Goal: Task Accomplishment & Management: Use online tool/utility

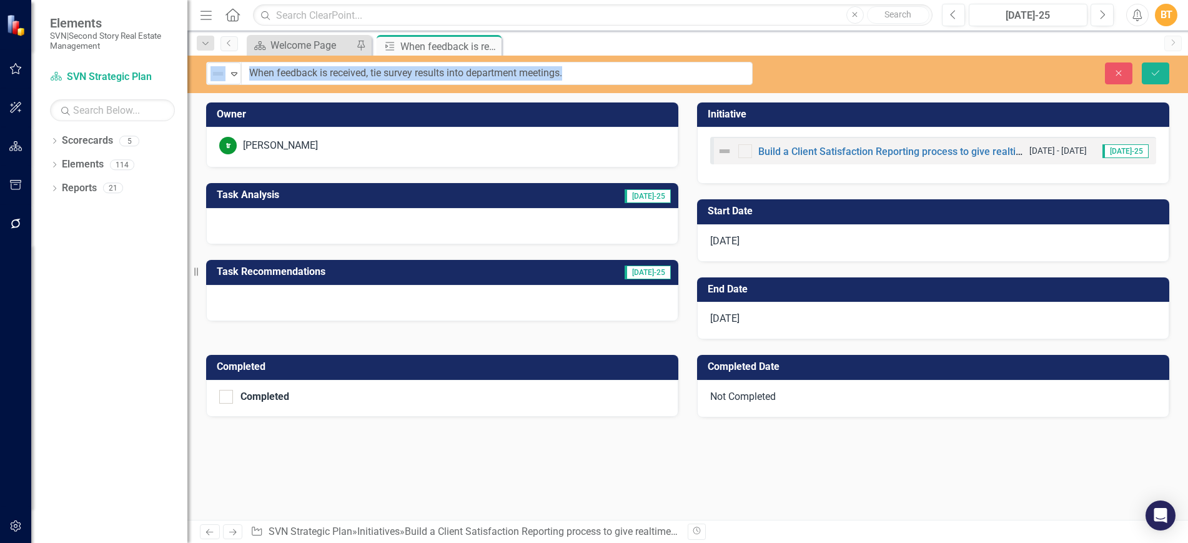
drag, startPoint x: 238, startPoint y: 71, endPoint x: 658, endPoint y: 77, distance: 419.8
click at [1121, 75] on icon "Close" at bounding box center [1118, 73] width 11 height 9
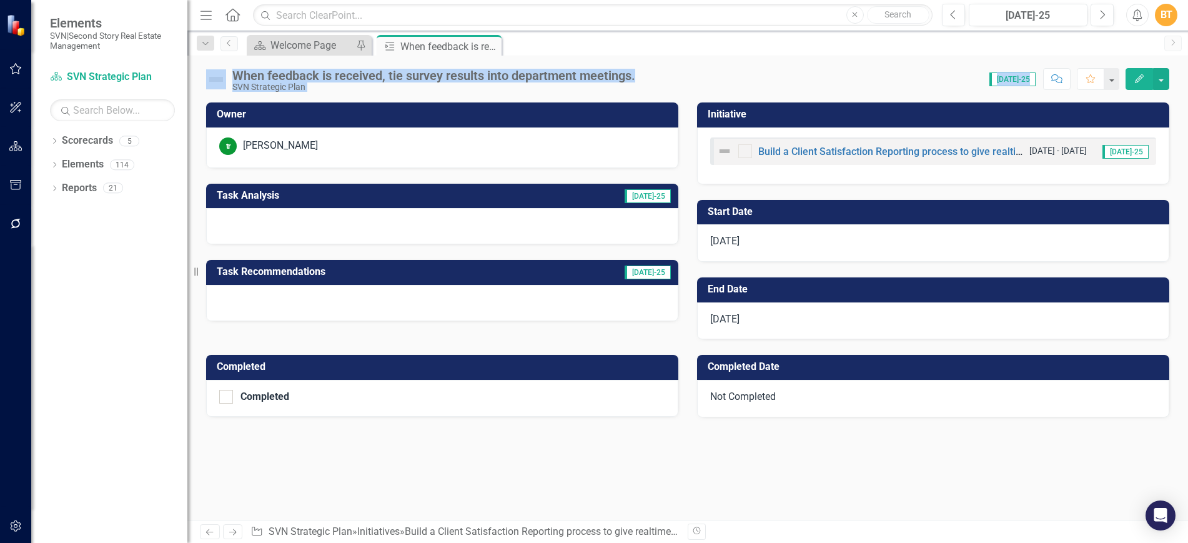
click at [421, 133] on div "tr [PERSON_NAME]" at bounding box center [442, 147] width 472 height 41
click at [407, 120] on td "Owner" at bounding box center [444, 116] width 455 height 21
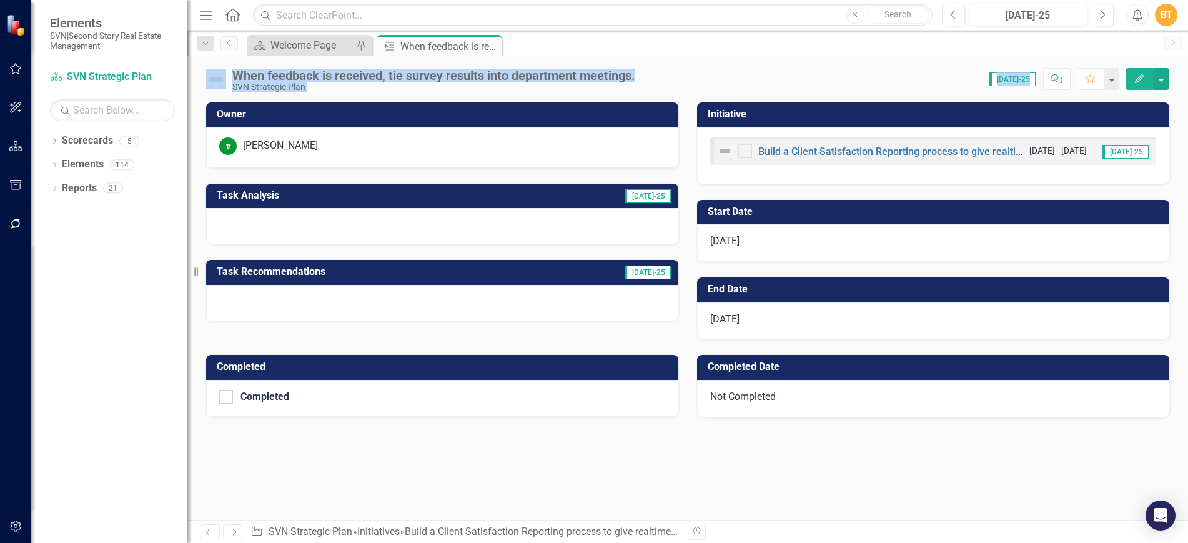
click at [407, 120] on td "Owner" at bounding box center [444, 116] width 455 height 21
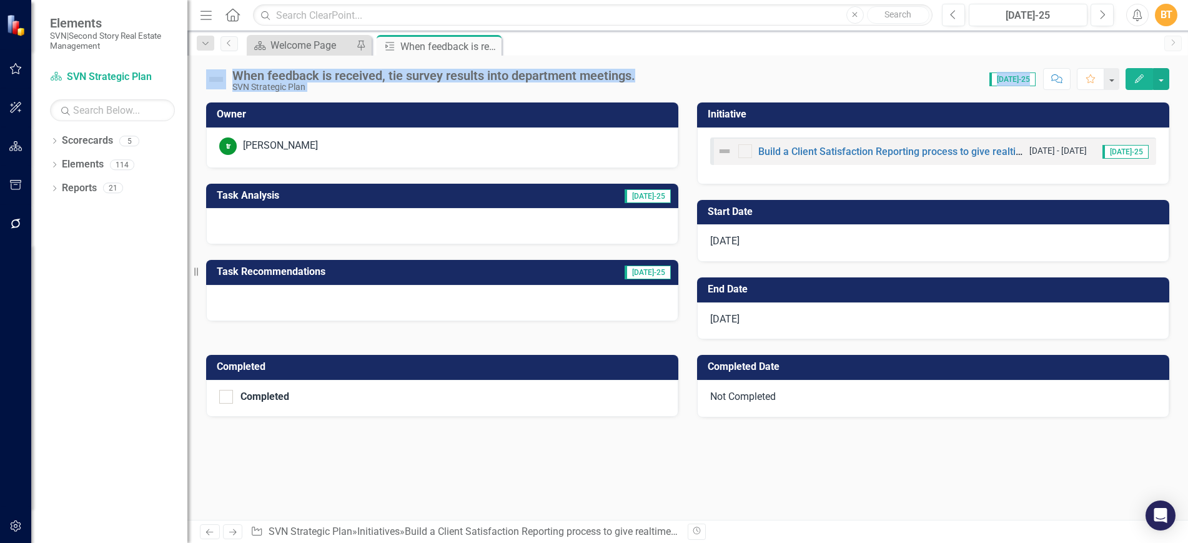
click at [407, 120] on td "Owner" at bounding box center [444, 116] width 455 height 21
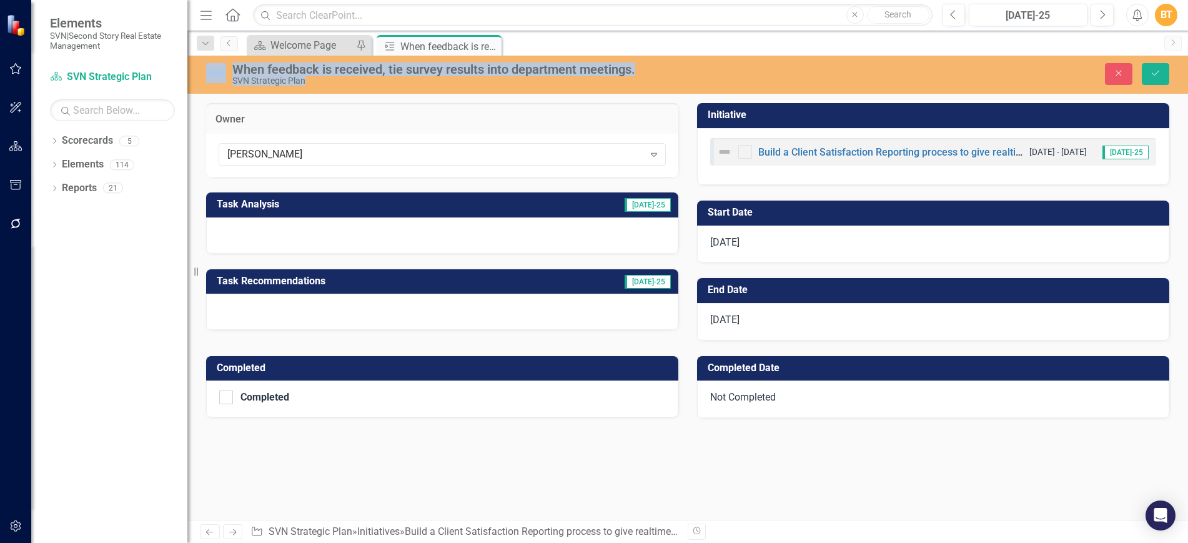
click at [407, 120] on h3 "Owner" at bounding box center [443, 119] width 454 height 11
click at [299, 157] on div "[PERSON_NAME]" at bounding box center [435, 154] width 417 height 14
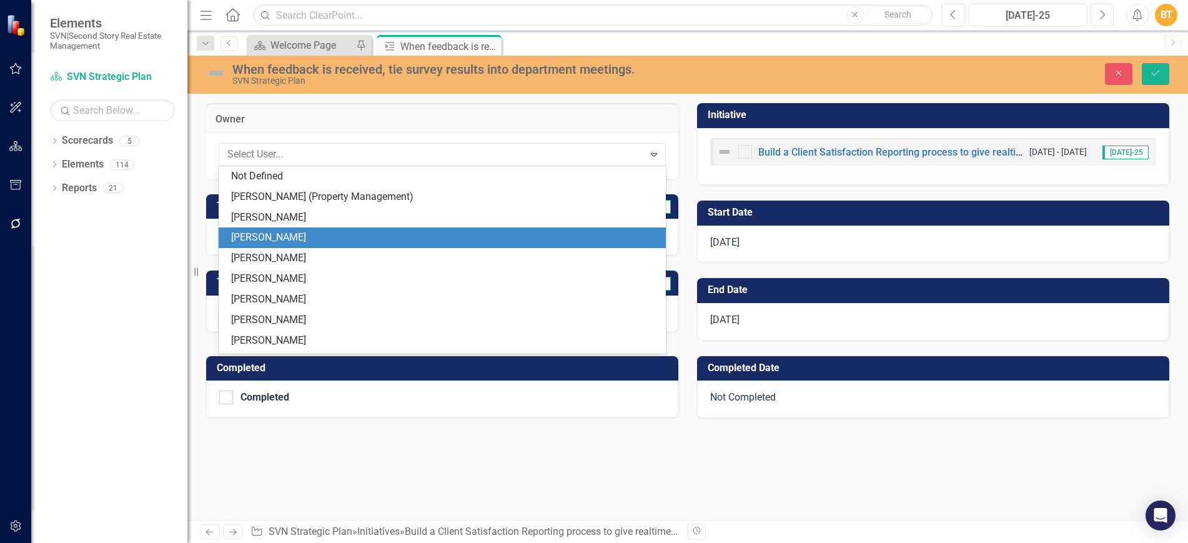
scroll to position [244, 0]
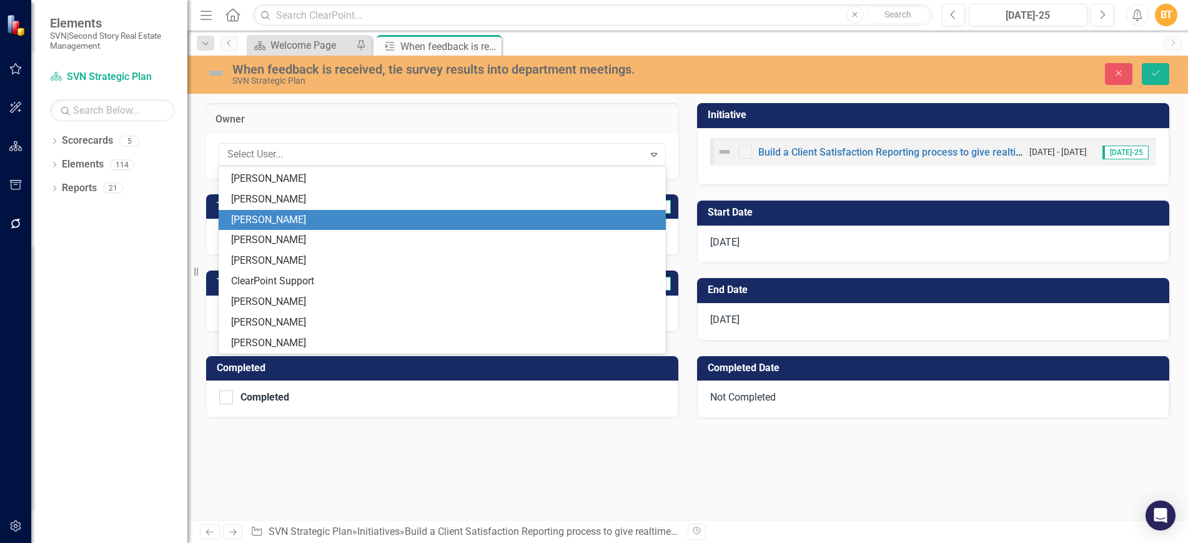
click at [284, 216] on div "[PERSON_NAME]" at bounding box center [444, 220] width 427 height 14
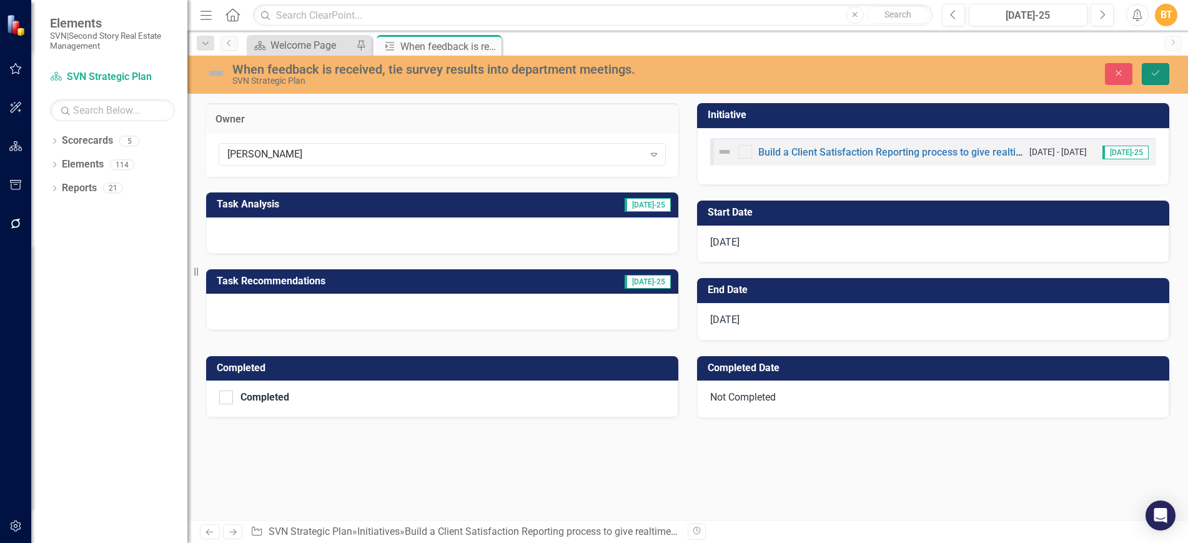
click at [1154, 79] on button "Save" at bounding box center [1155, 74] width 27 height 22
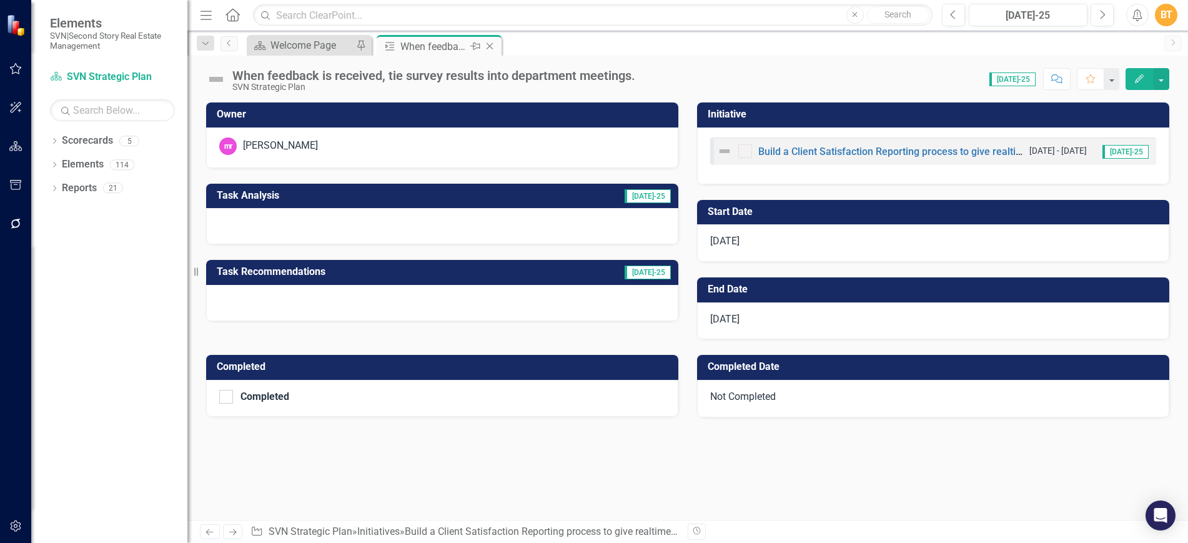
click at [489, 44] on icon "Close" at bounding box center [489, 46] width 12 height 10
click at [392, 114] on h3 "Owner" at bounding box center [444, 114] width 455 height 11
click at [326, 132] on div "tr [PERSON_NAME]" at bounding box center [442, 147] width 472 height 41
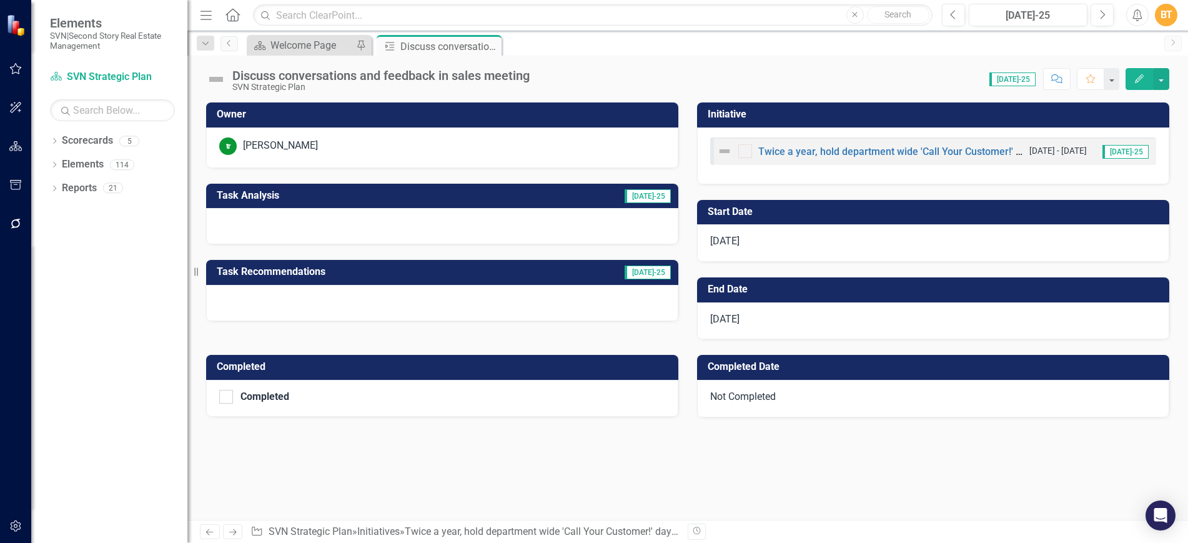
click at [326, 132] on div "tr [PERSON_NAME]" at bounding box center [442, 147] width 472 height 41
click at [331, 129] on div "tr [PERSON_NAME]" at bounding box center [442, 147] width 472 height 41
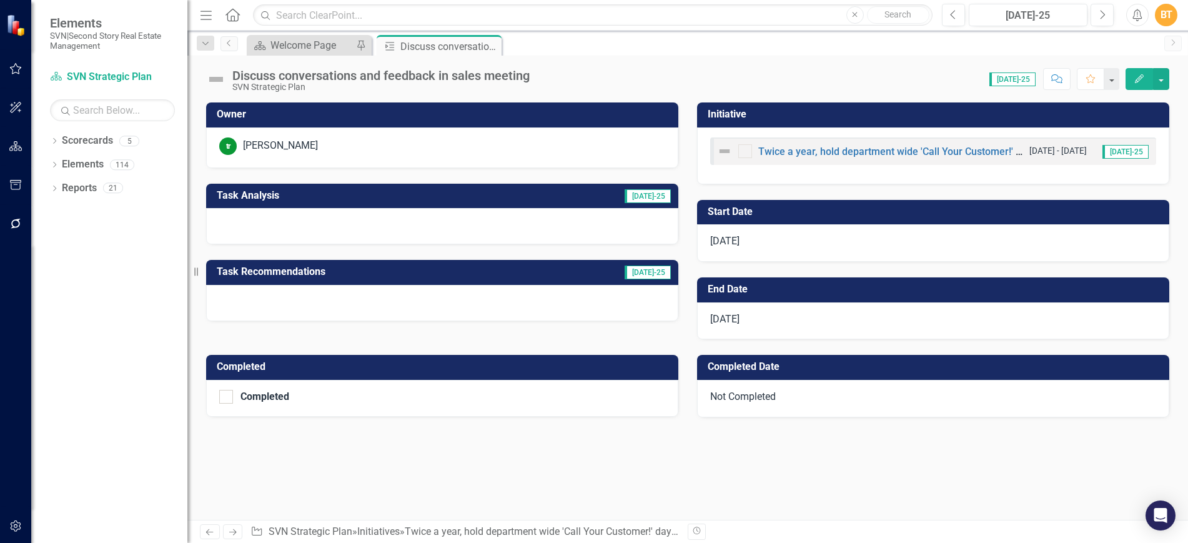
click at [331, 129] on div "tr [PERSON_NAME]" at bounding box center [442, 147] width 472 height 41
click at [338, 116] on h3 "Owner" at bounding box center [444, 114] width 455 height 11
click at [337, 116] on h3 "Owner" at bounding box center [444, 114] width 455 height 11
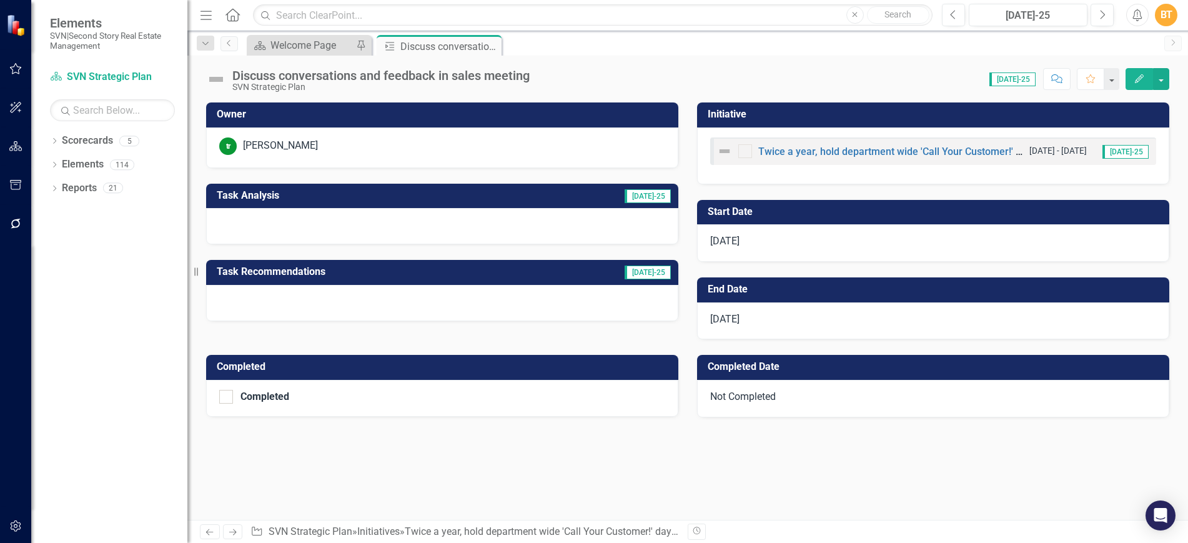
click at [337, 116] on h3 "Owner" at bounding box center [444, 114] width 455 height 11
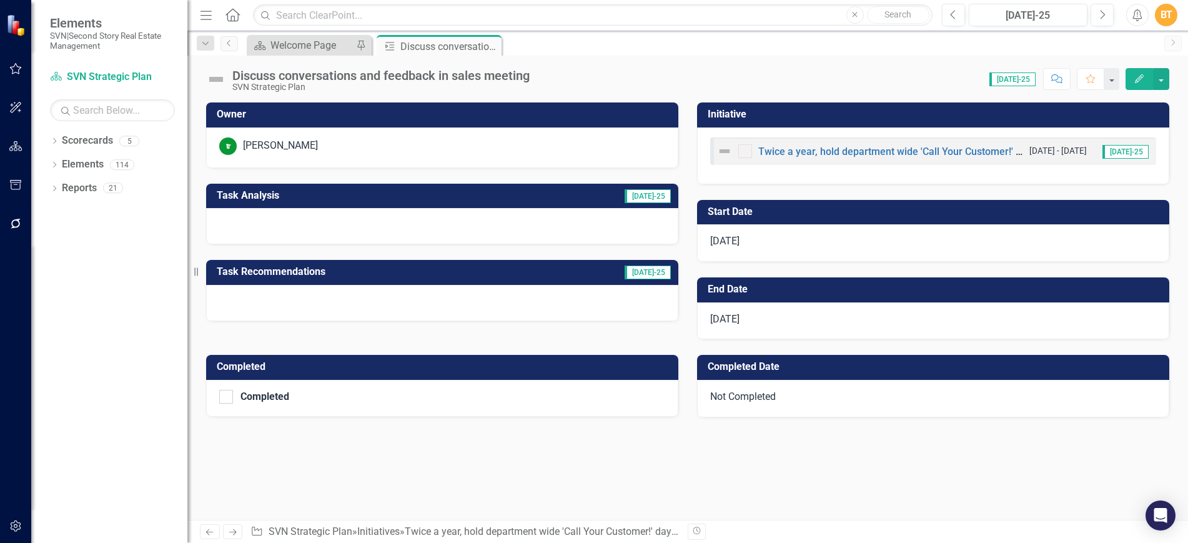
click at [340, 116] on h3 "Owner" at bounding box center [444, 114] width 455 height 11
drag, startPoint x: 340, startPoint y: 116, endPoint x: 394, endPoint y: 111, distance: 53.3
click at [342, 116] on h3 "Owner" at bounding box center [444, 114] width 455 height 11
click at [380, 109] on h3 "Owner" at bounding box center [444, 114] width 455 height 11
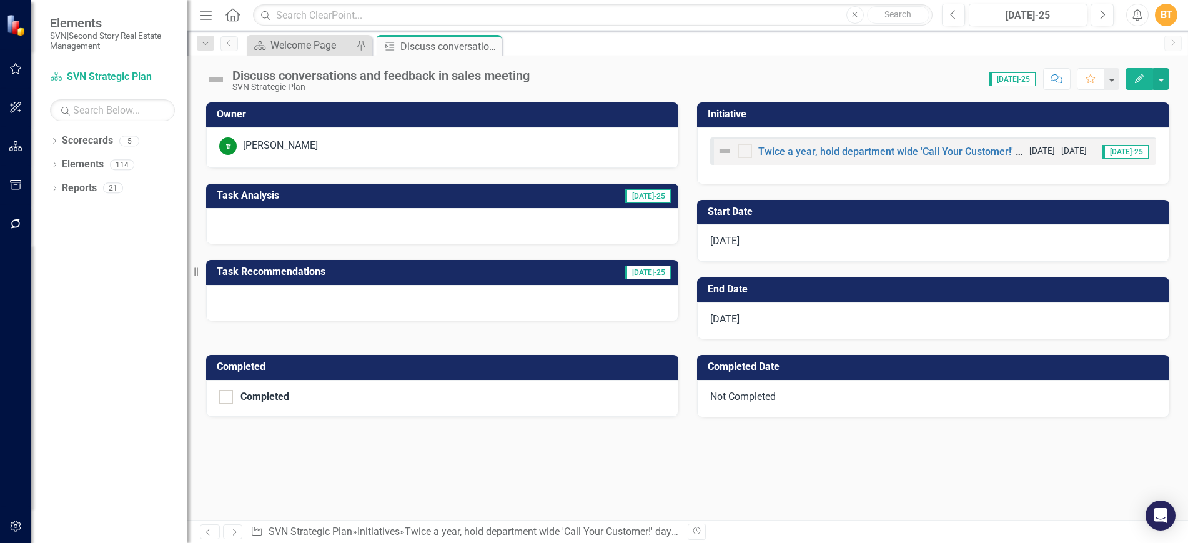
click at [380, 109] on h3 "Owner" at bounding box center [444, 114] width 455 height 11
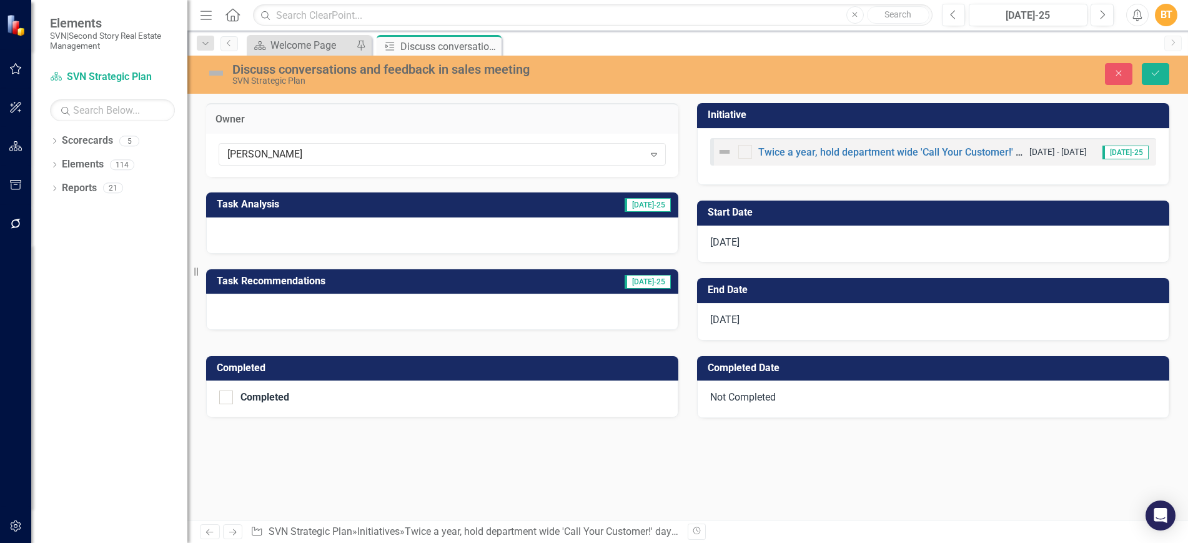
click at [380, 109] on div "Owner" at bounding box center [442, 118] width 472 height 31
click at [381, 107] on div "Owner" at bounding box center [442, 118] width 472 height 31
click at [372, 154] on div "[PERSON_NAME]" at bounding box center [435, 154] width 417 height 14
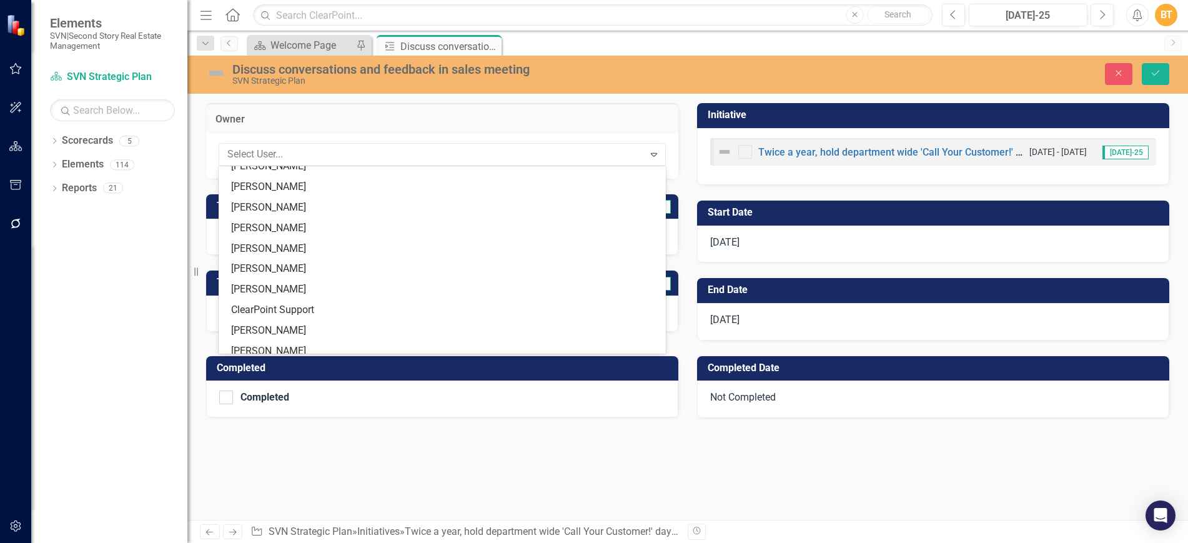
scroll to position [244, 0]
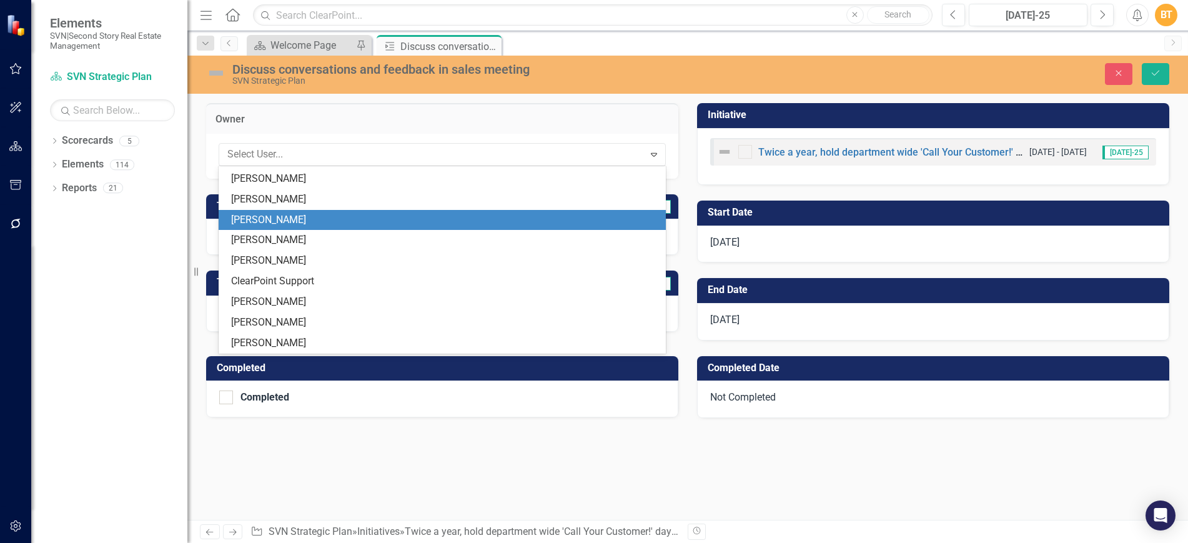
click at [294, 222] on div "[PERSON_NAME]" at bounding box center [444, 220] width 427 height 14
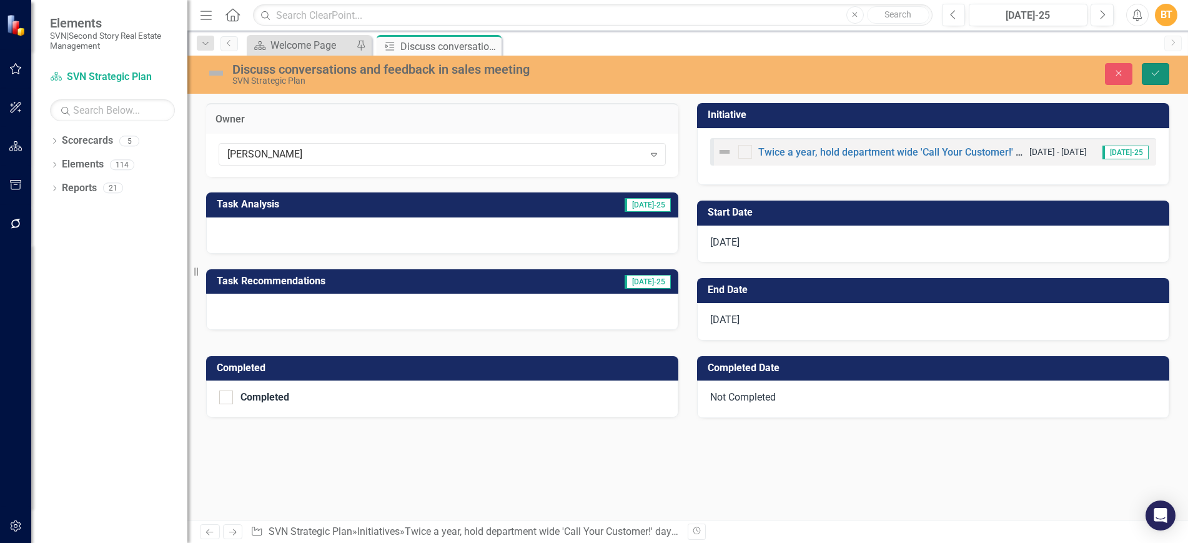
click at [1154, 75] on icon "submit" at bounding box center [1155, 73] width 7 height 5
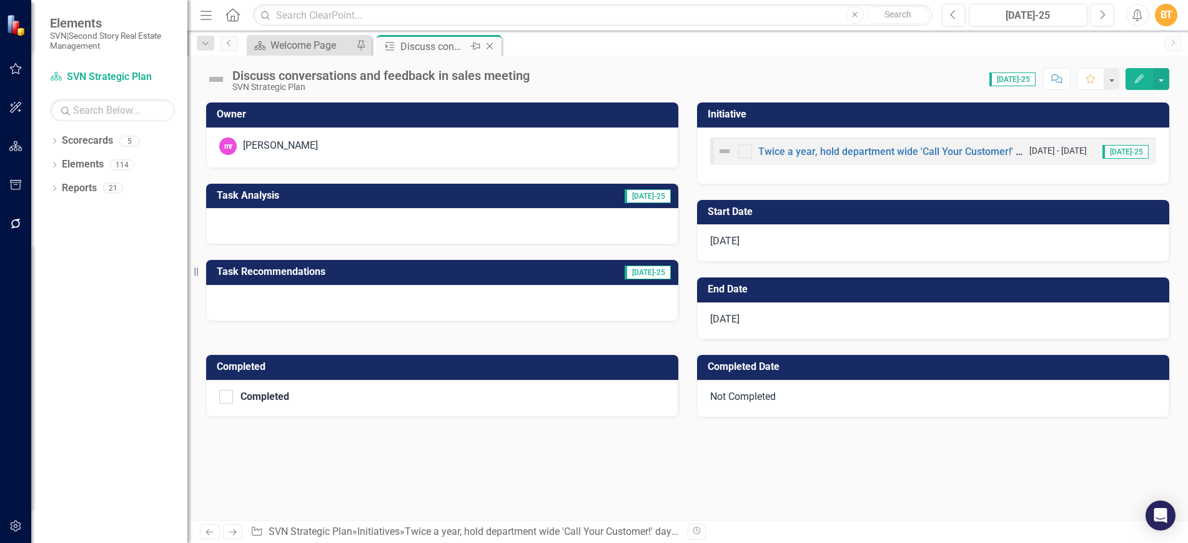
click at [494, 44] on icon "Close" at bounding box center [489, 46] width 12 height 10
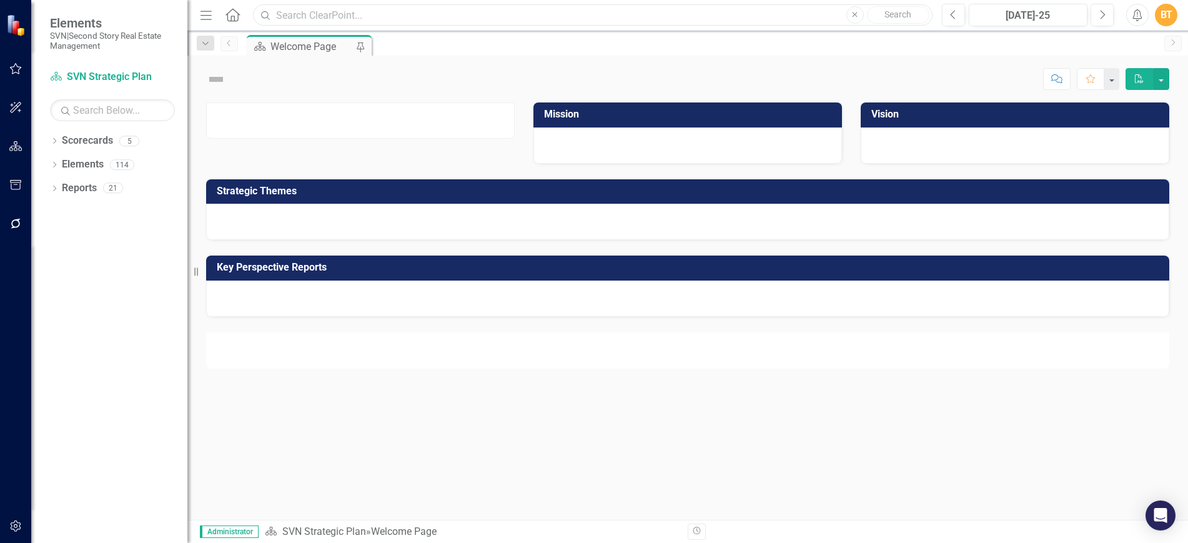
click at [465, 24] on input "text" at bounding box center [593, 15] width 680 height 22
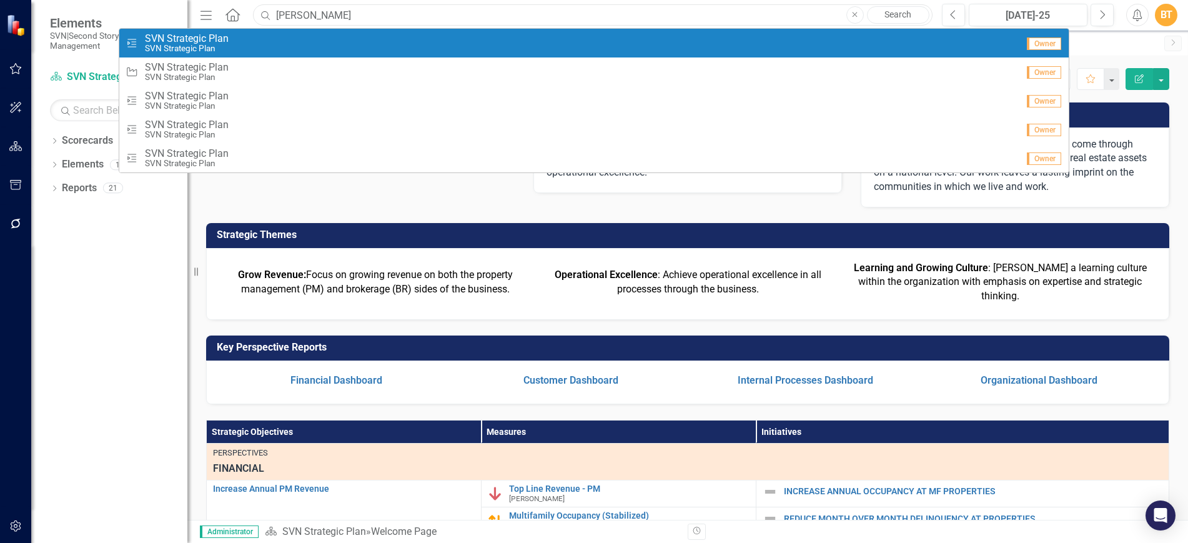
type input "[PERSON_NAME]"
click at [791, 51] on div "Task SVN Strategic Plan SVN Strategic Plan" at bounding box center [572, 43] width 892 height 21
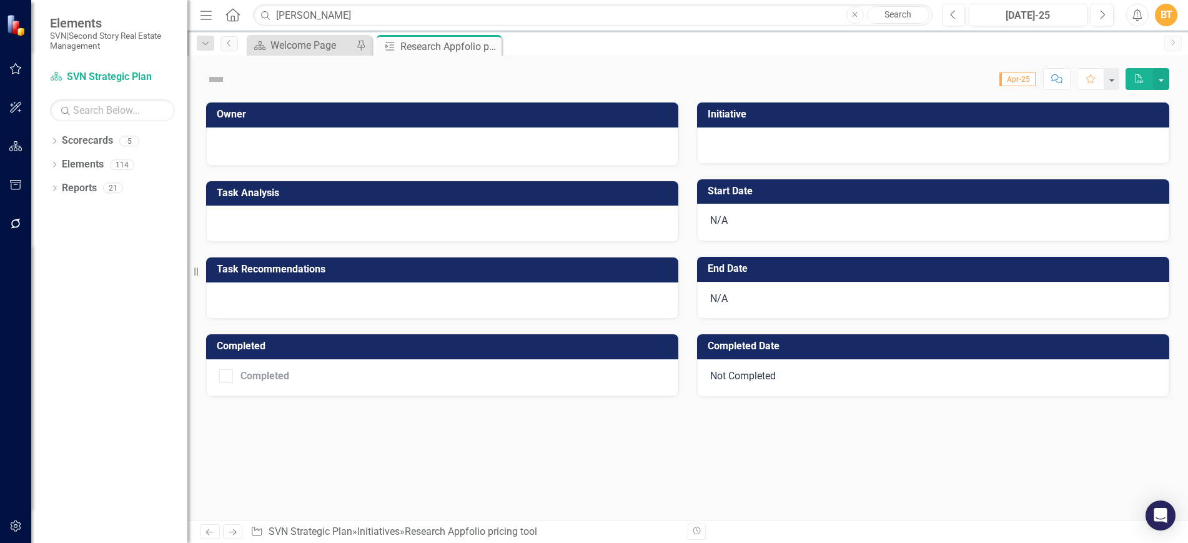
checkbox input "true"
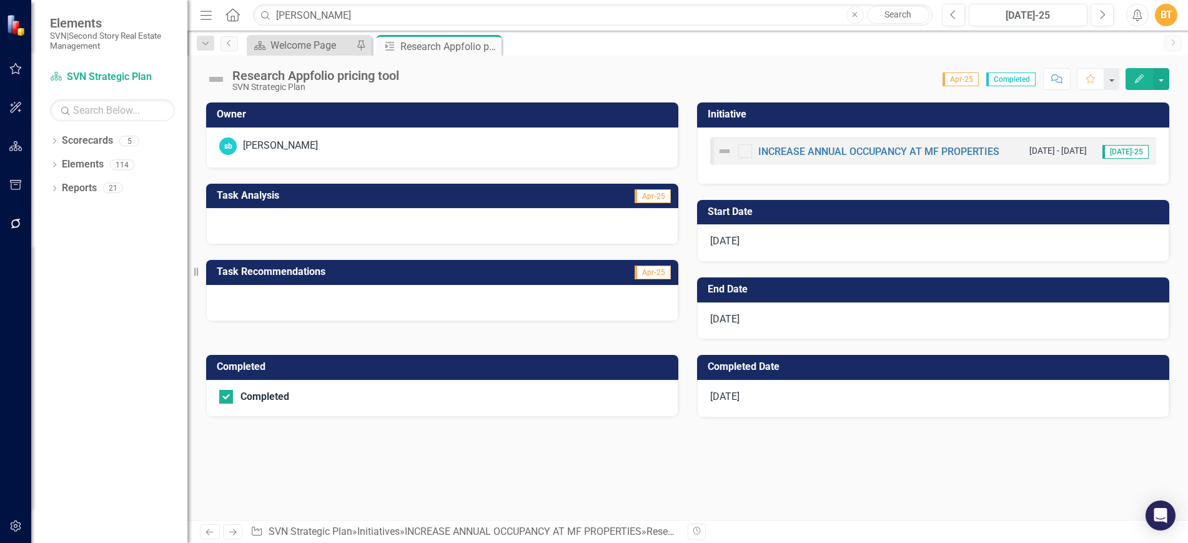
drag, startPoint x: 490, startPoint y: 44, endPoint x: 463, endPoint y: 28, distance: 31.4
click at [0, 0] on icon "Close" at bounding box center [0, 0] width 0 height 0
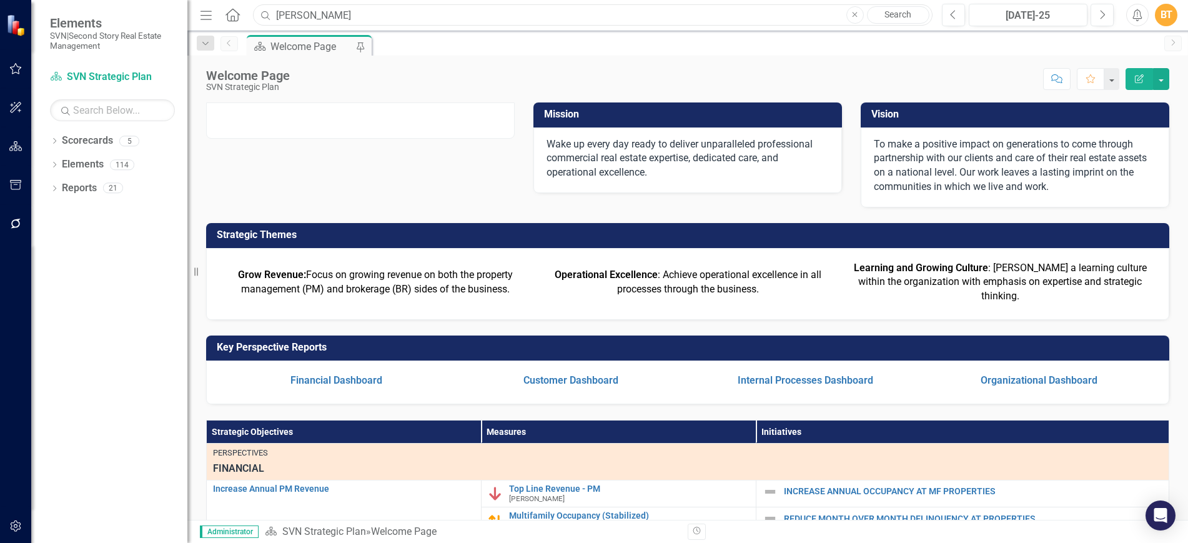
drag, startPoint x: 357, startPoint y: 23, endPoint x: 244, endPoint y: 14, distance: 112.8
click at [253, 14] on input "[PERSON_NAME]" at bounding box center [593, 15] width 680 height 22
click at [9, 105] on icon "button" at bounding box center [15, 107] width 13 height 10
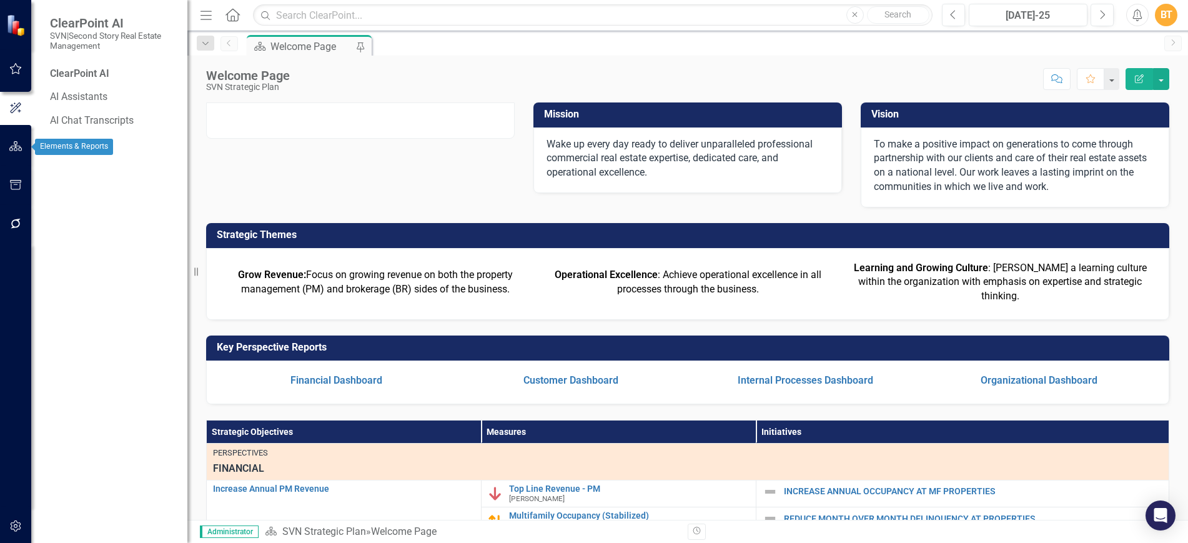
click at [15, 140] on button "button" at bounding box center [16, 147] width 28 height 26
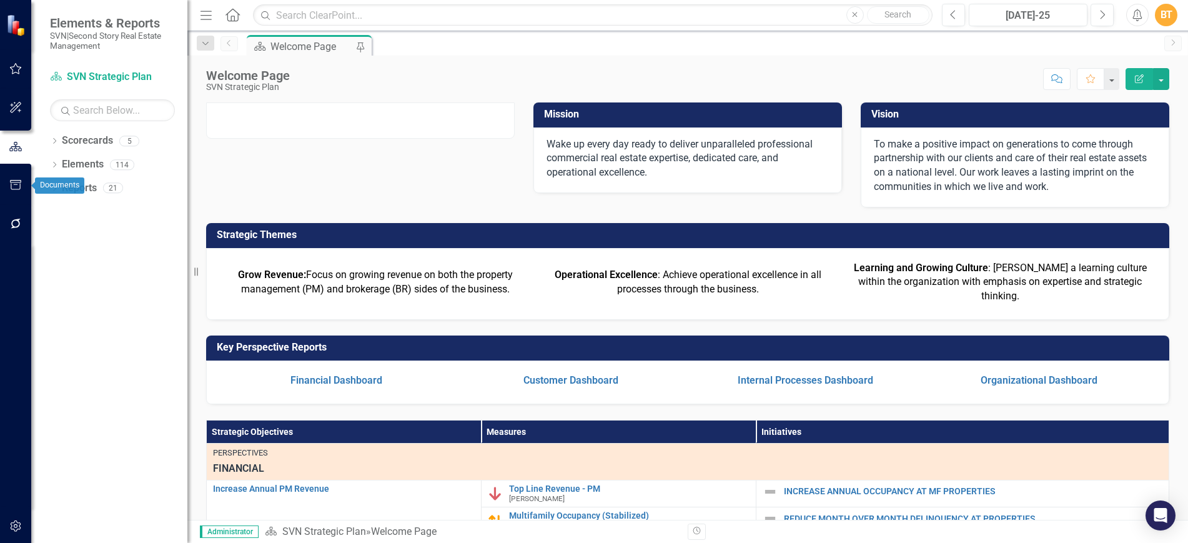
click at [26, 179] on button "button" at bounding box center [16, 185] width 28 height 26
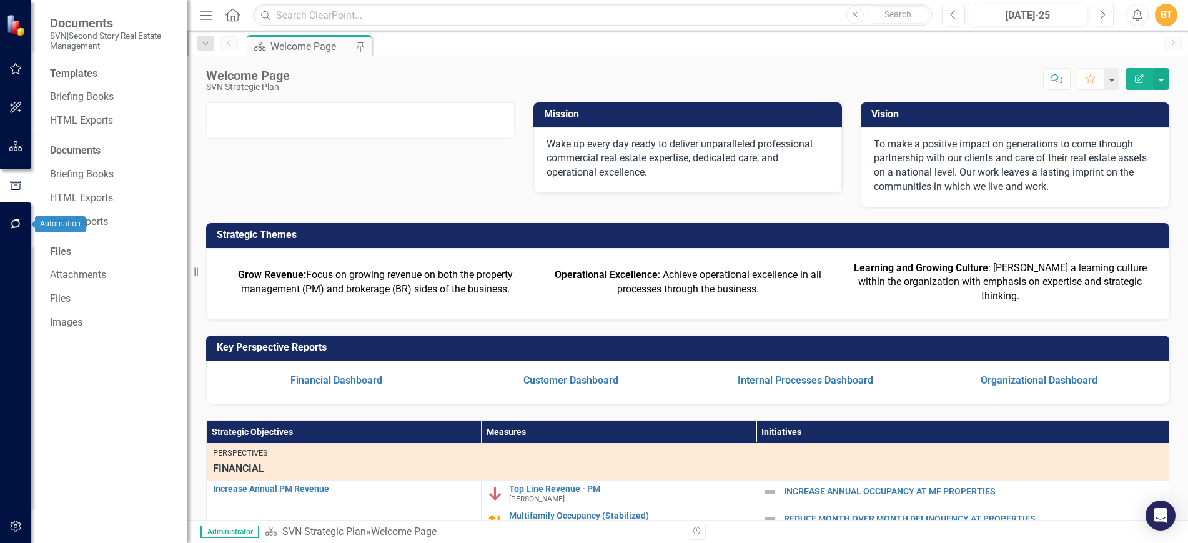
click at [16, 227] on icon "button" at bounding box center [16, 224] width 10 height 10
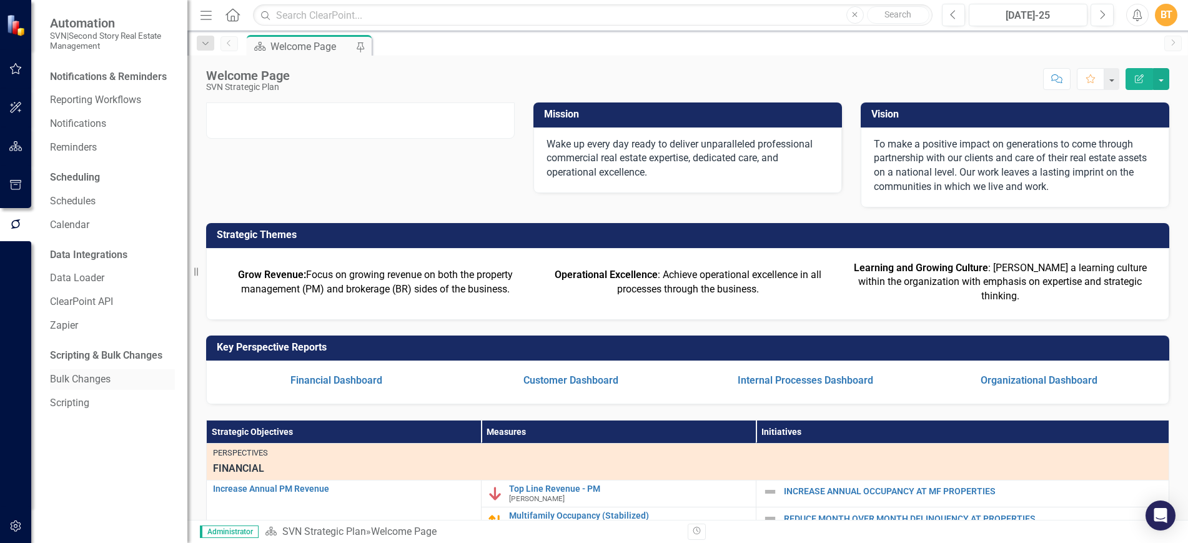
click at [102, 376] on link "Bulk Changes" at bounding box center [112, 379] width 125 height 14
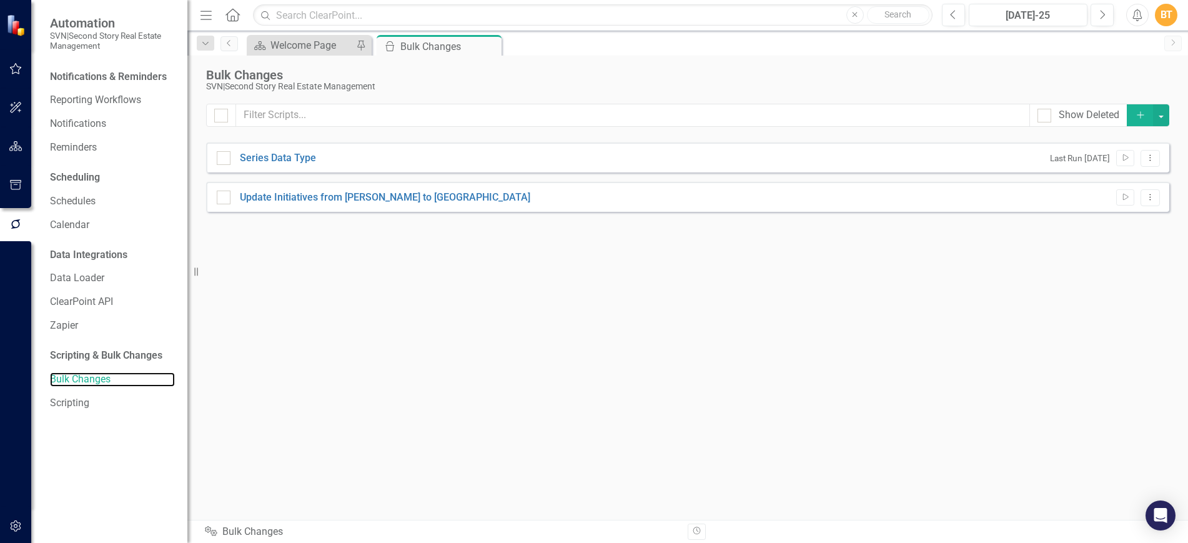
checkbox input "false"
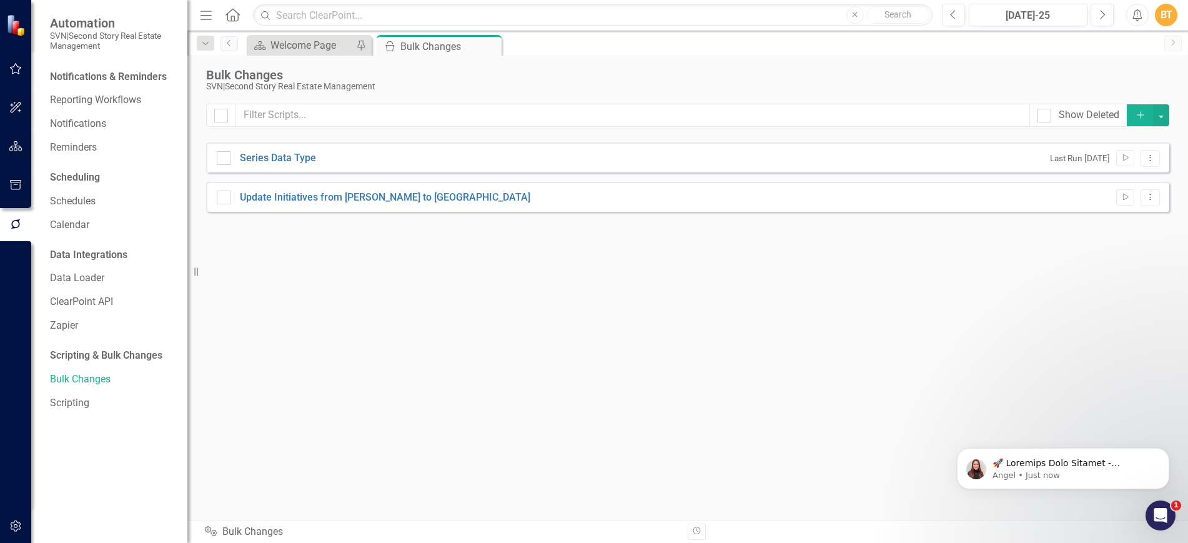
click at [522, 204] on div "Update Initiatives from [PERSON_NAME] to [PERSON_NAME] Run Script Dropdown Menu" at bounding box center [687, 197] width 963 height 30
click at [1148, 194] on icon "Dropdown Menu" at bounding box center [1150, 197] width 11 height 8
click at [379, 199] on link "Update Initiatives from [PERSON_NAME] to [GEOGRAPHIC_DATA]" at bounding box center [385, 198] width 290 height 14
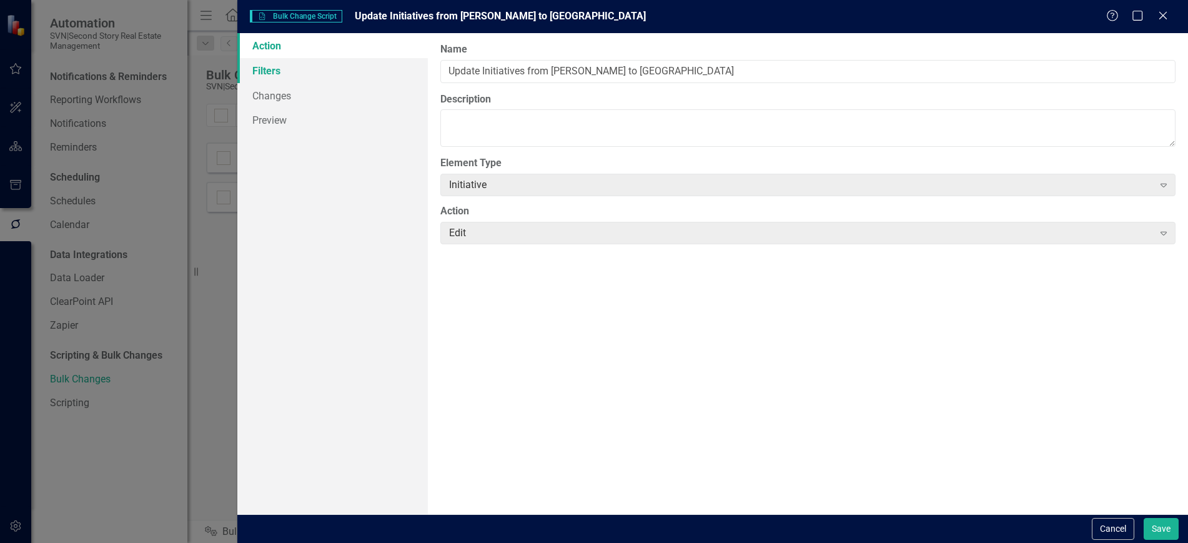
click at [291, 74] on link "Filters" at bounding box center [332, 70] width 190 height 25
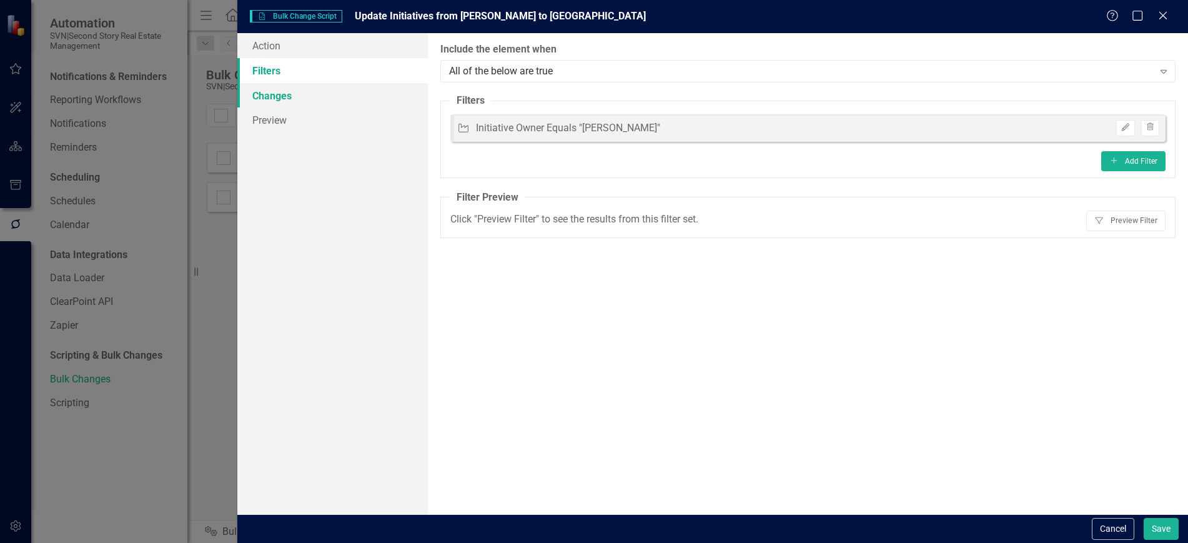
click at [301, 103] on link "Changes" at bounding box center [332, 95] width 190 height 25
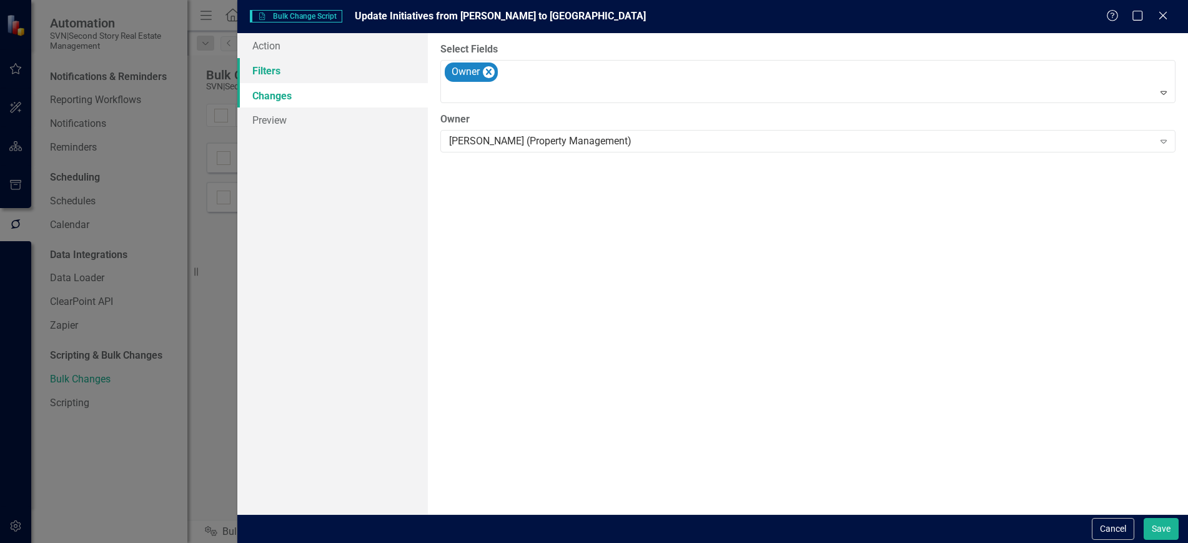
click at [299, 71] on link "Filters" at bounding box center [332, 70] width 190 height 25
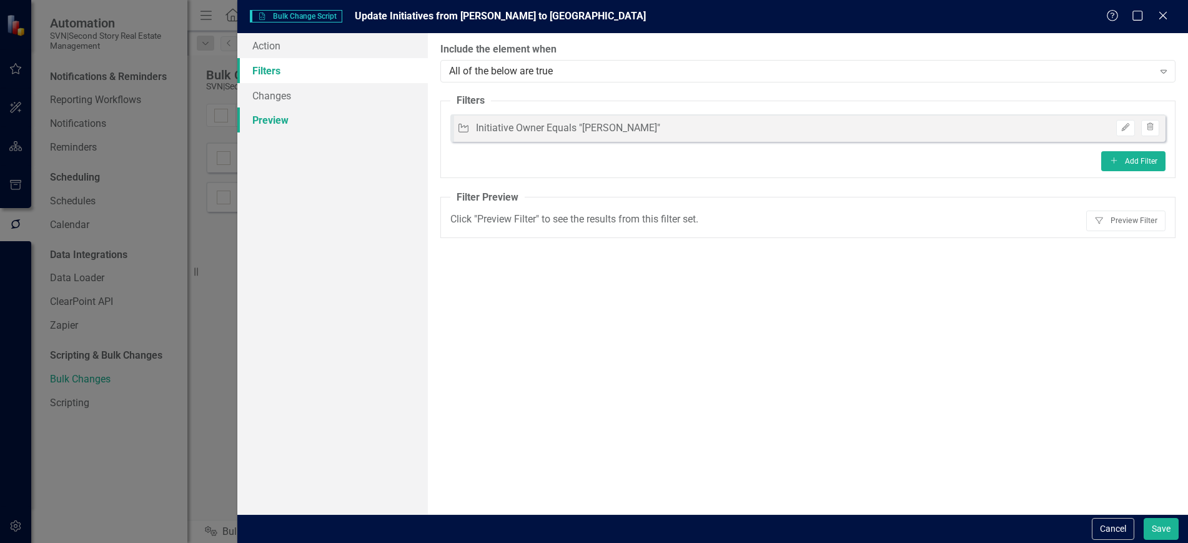
click at [300, 122] on link "Preview" at bounding box center [332, 119] width 190 height 25
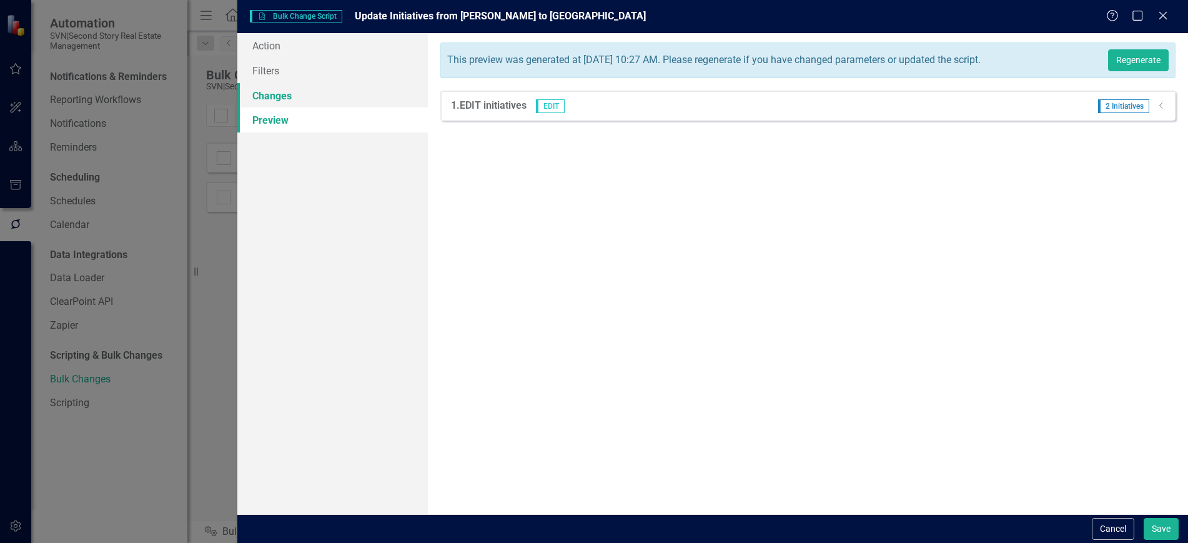
click at [322, 93] on link "Changes" at bounding box center [332, 95] width 190 height 25
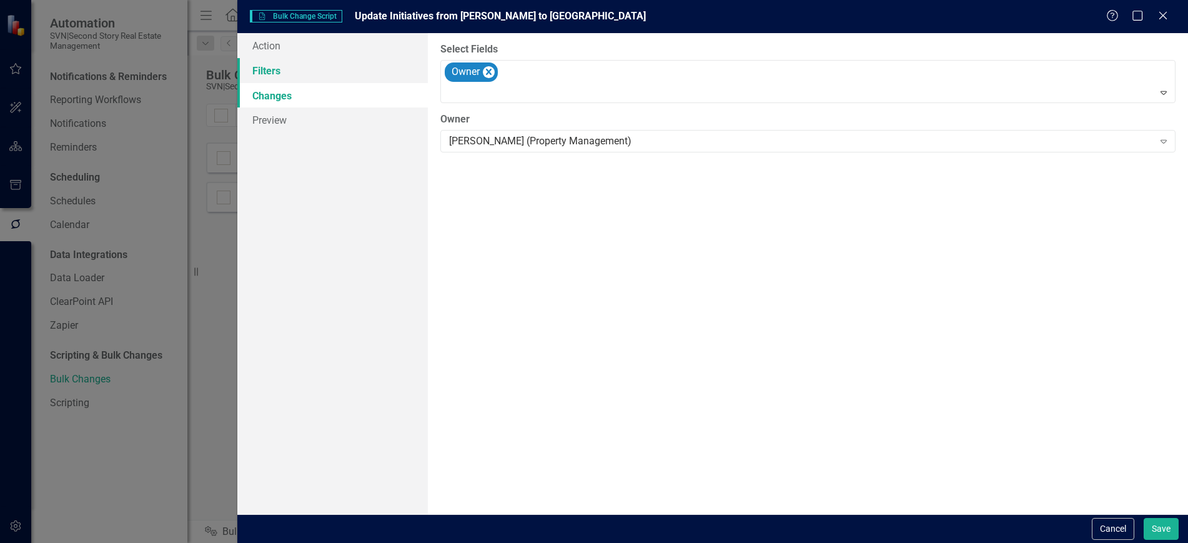
click at [297, 66] on link "Filters" at bounding box center [332, 70] width 190 height 25
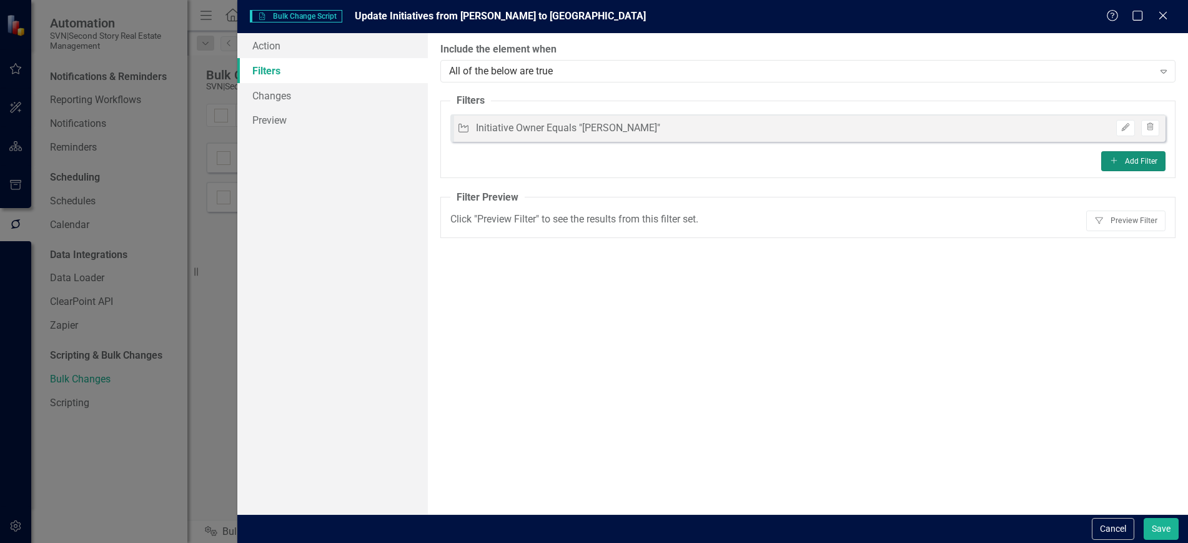
click at [1144, 162] on button "Add Add Filter" at bounding box center [1133, 161] width 64 height 20
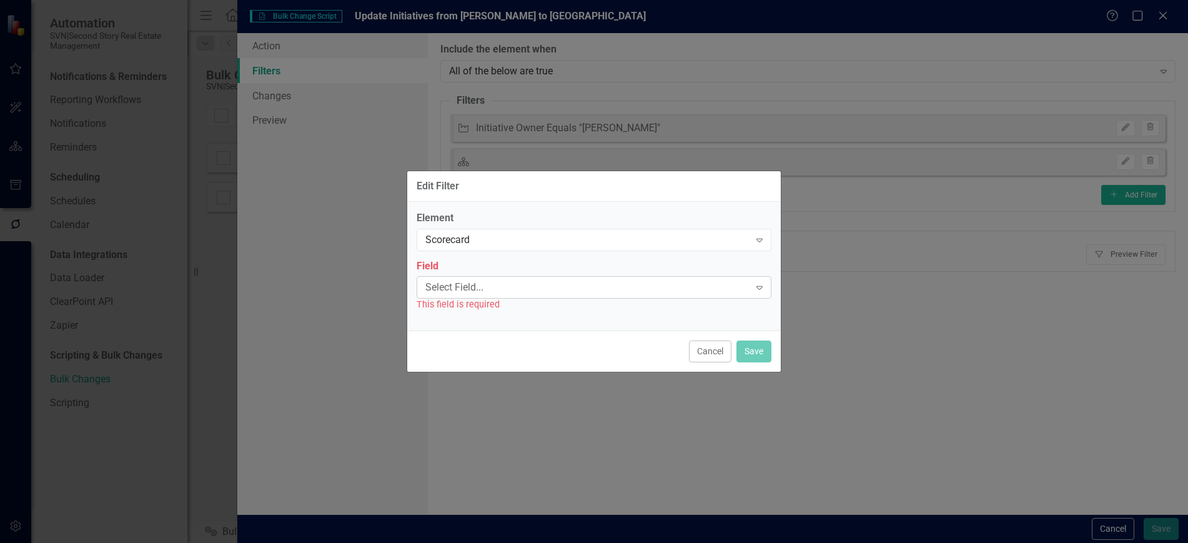
click at [598, 277] on div "Select Field... Expand" at bounding box center [594, 287] width 355 height 22
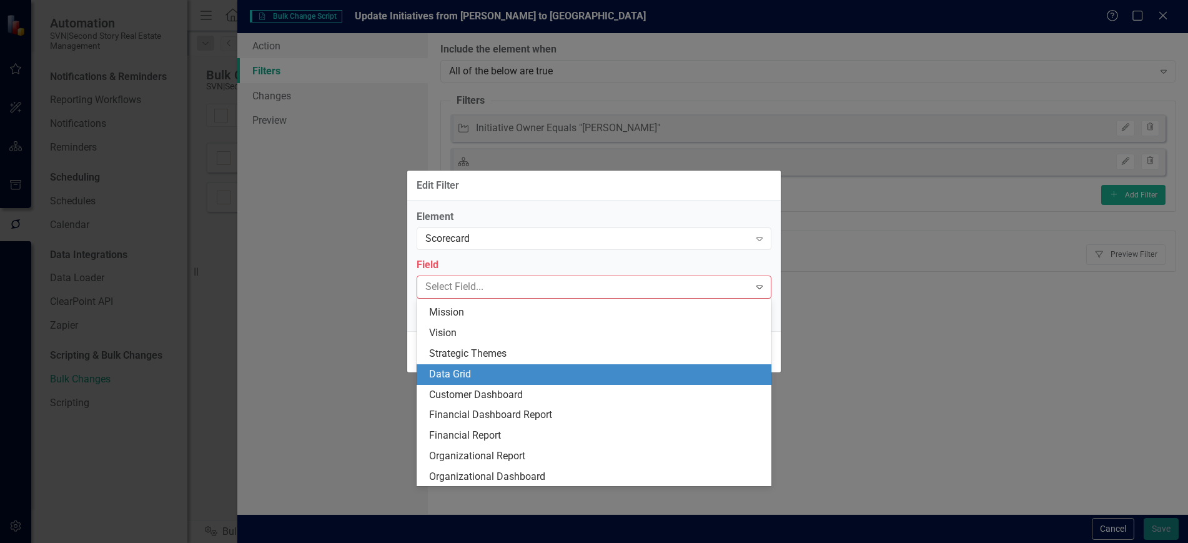
scroll to position [182, 0]
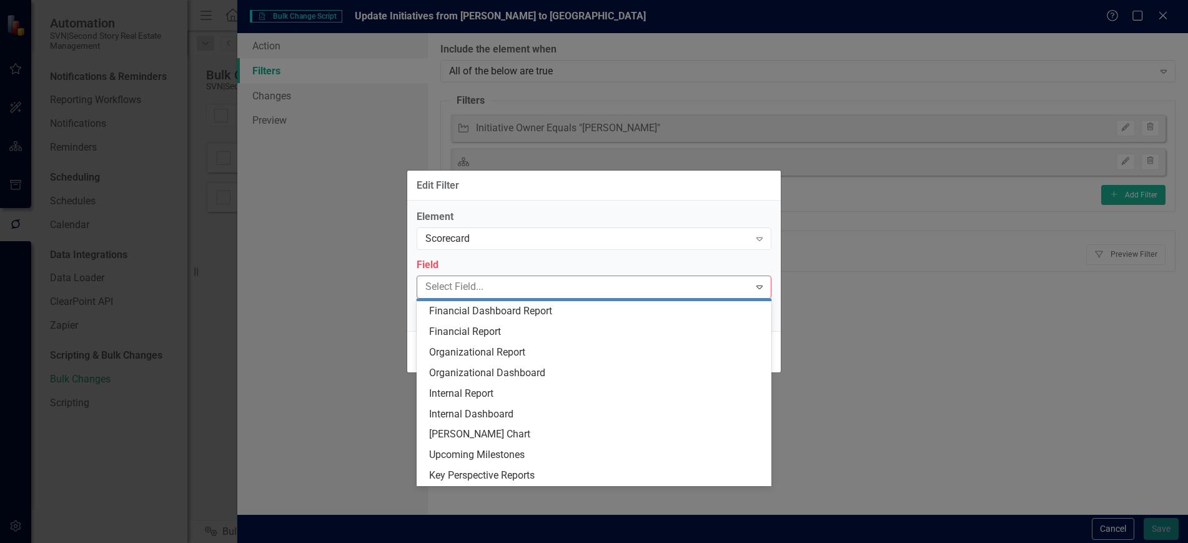
click at [604, 205] on div "Element Scorecard Expand Field Customer Dashboard, 9 of 18. 18 results availabl…" at bounding box center [594, 266] width 374 height 131
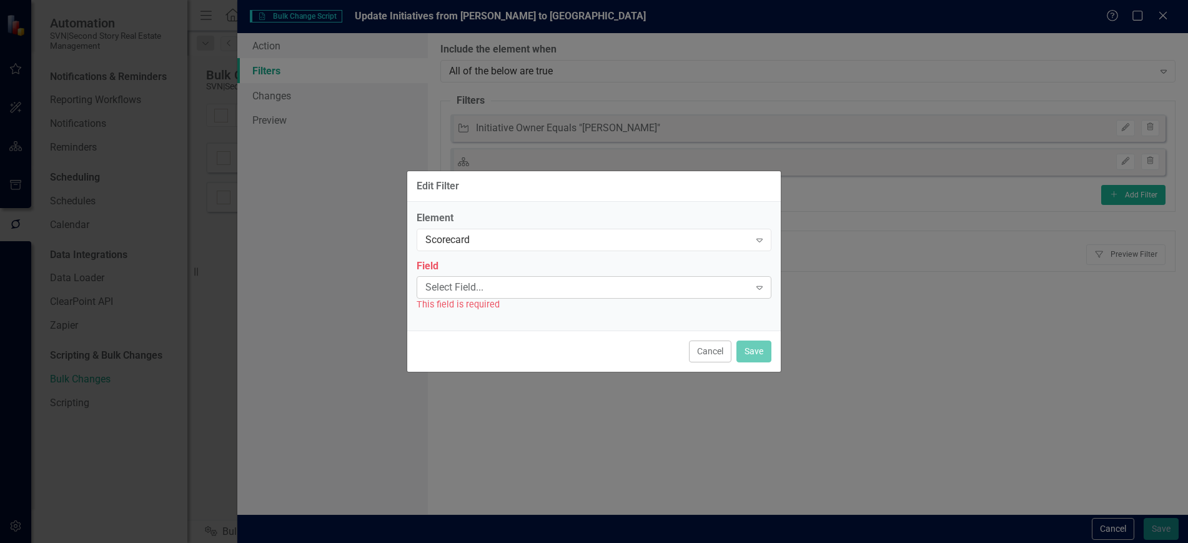
click at [596, 294] on div "Select Field..." at bounding box center [587, 287] width 324 height 14
click at [681, 185] on div "Edit Filter" at bounding box center [594, 186] width 374 height 31
click at [707, 350] on button "Cancel" at bounding box center [710, 351] width 42 height 22
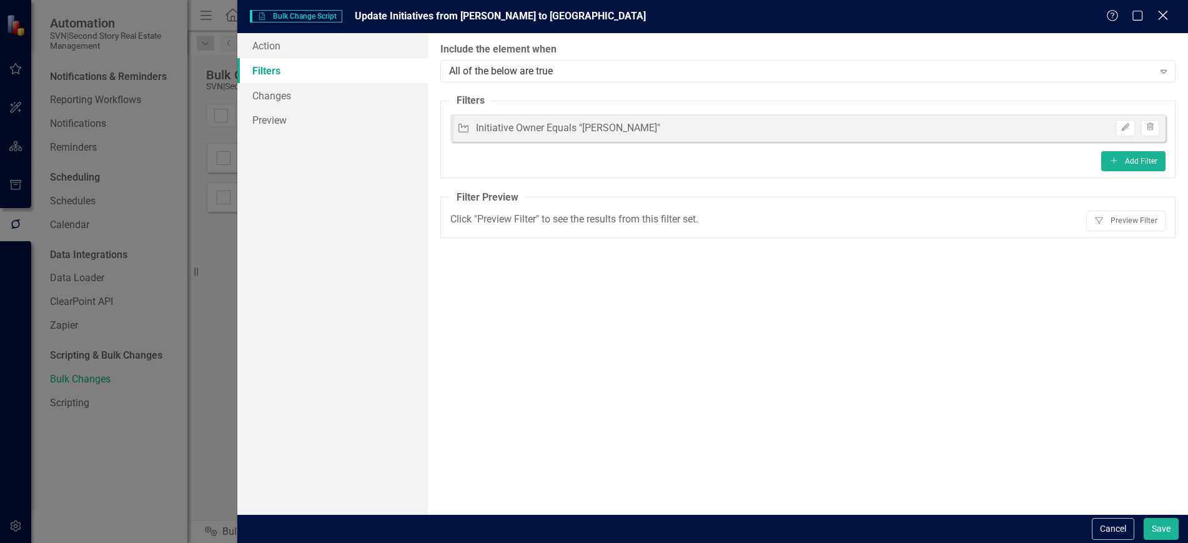
click at [1168, 14] on icon "Close" at bounding box center [1163, 15] width 16 height 12
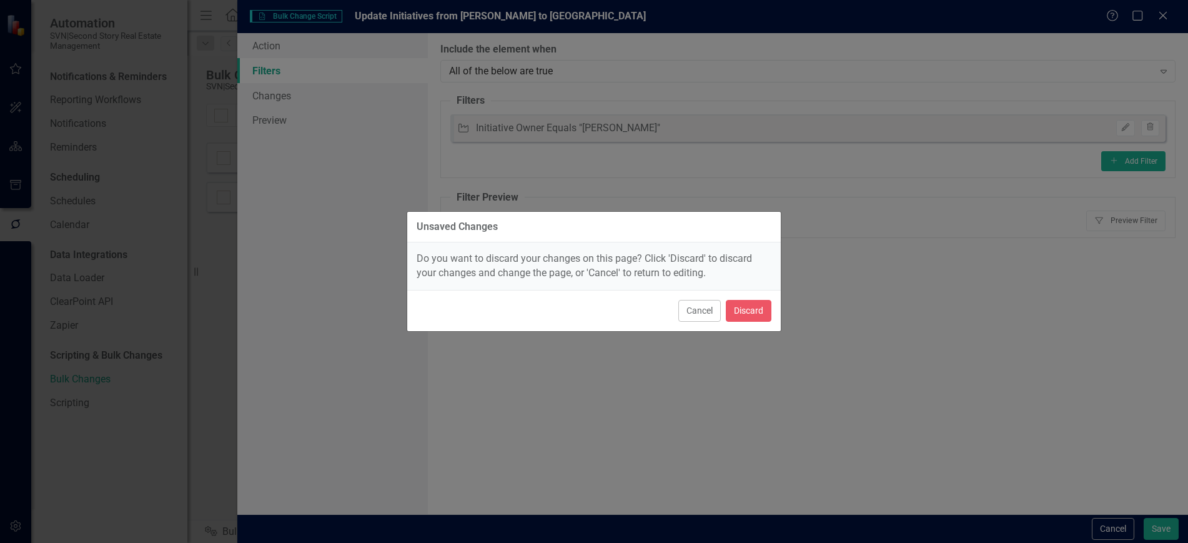
click at [1126, 530] on div "Unsaved Changes Do you want to discard your changes on this page? Click 'Discar…" at bounding box center [594, 271] width 1188 height 543
click at [693, 314] on button "Cancel" at bounding box center [699, 311] width 42 height 22
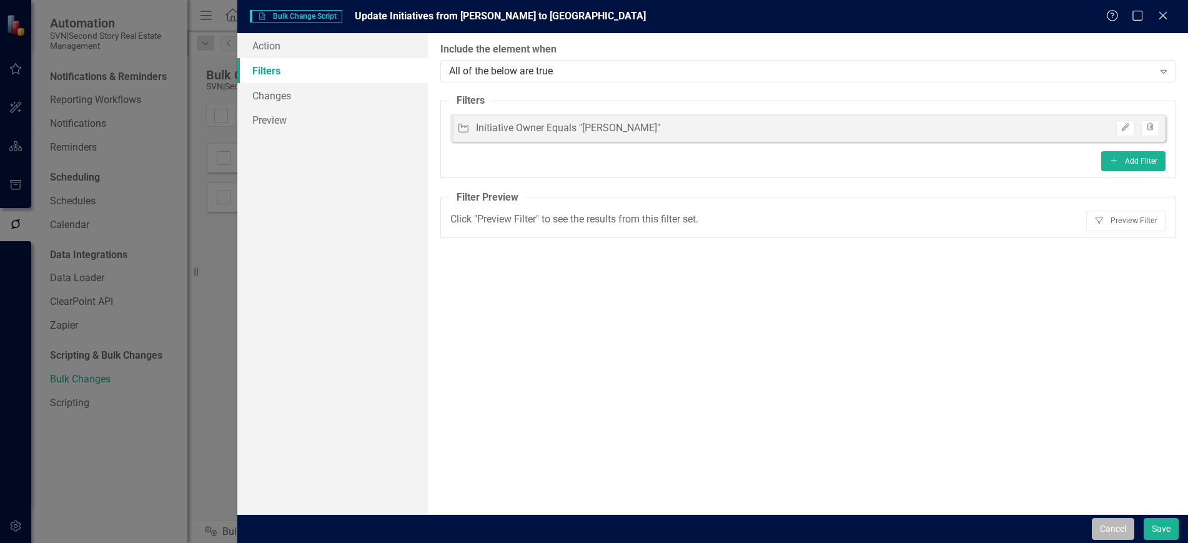
click at [1106, 532] on button "Cancel" at bounding box center [1113, 529] width 42 height 22
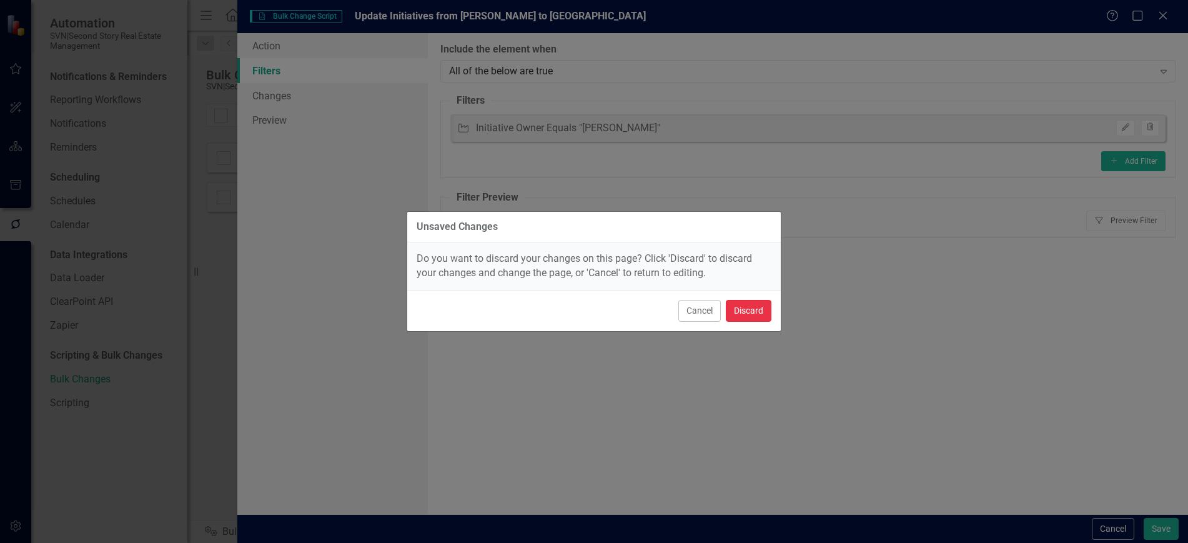
click at [755, 309] on button "Discard" at bounding box center [749, 311] width 46 height 22
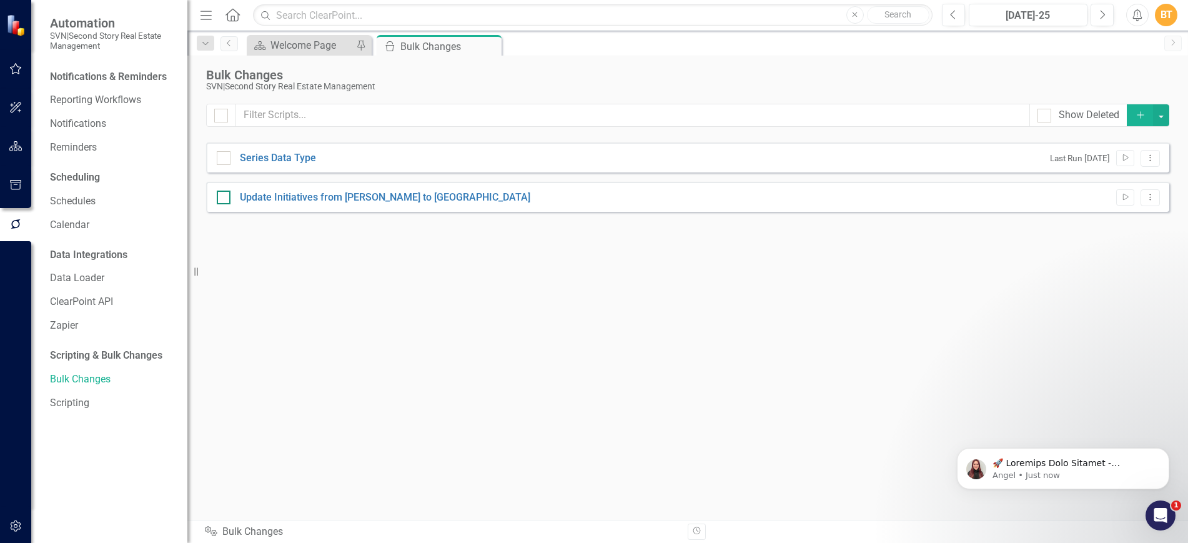
click at [226, 197] on div at bounding box center [224, 198] width 14 height 14
click at [225, 197] on input "checkbox" at bounding box center [221, 195] width 8 height 8
checkbox input "true"
click at [1124, 202] on button "Run Script" at bounding box center [1125, 197] width 18 height 16
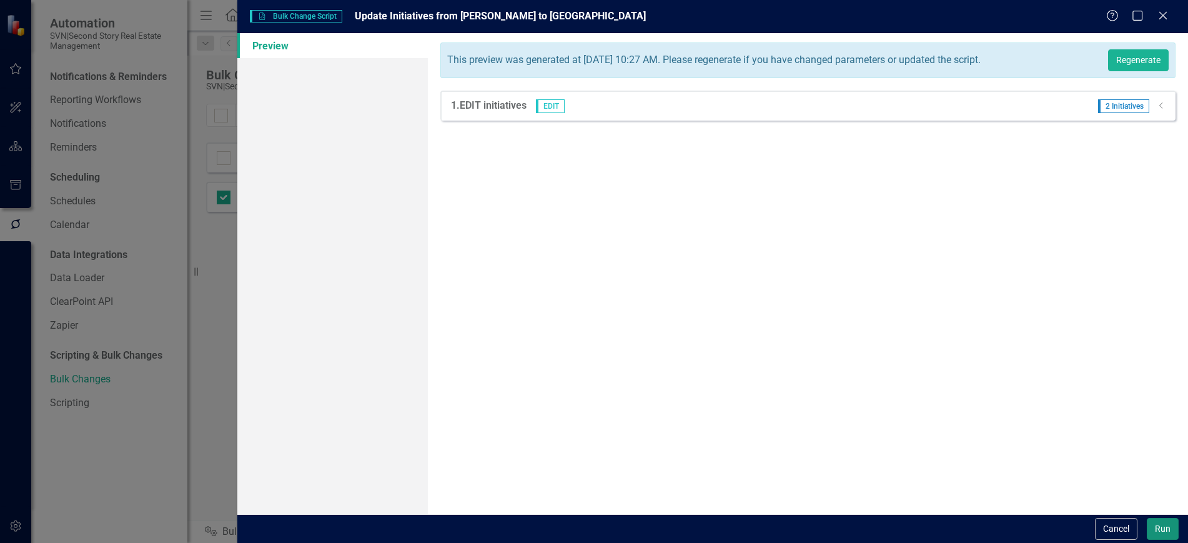
click at [1161, 526] on button "Run" at bounding box center [1163, 529] width 32 height 22
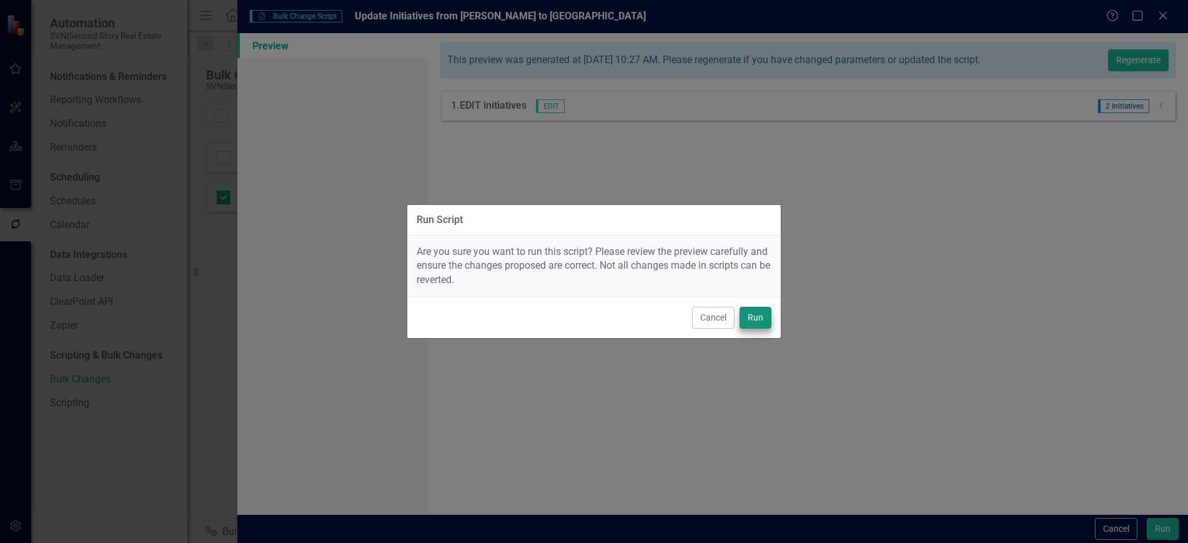
click at [771, 320] on div "Cancel Run" at bounding box center [594, 317] width 374 height 41
click at [767, 317] on button "Run" at bounding box center [756, 318] width 32 height 22
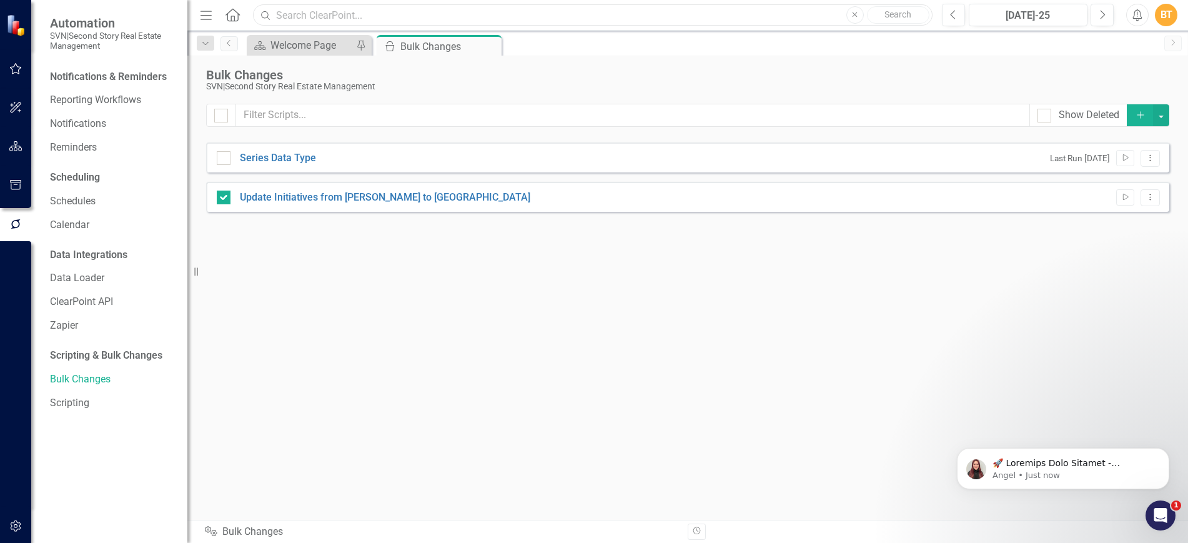
click at [405, 17] on input "text" at bounding box center [593, 15] width 680 height 22
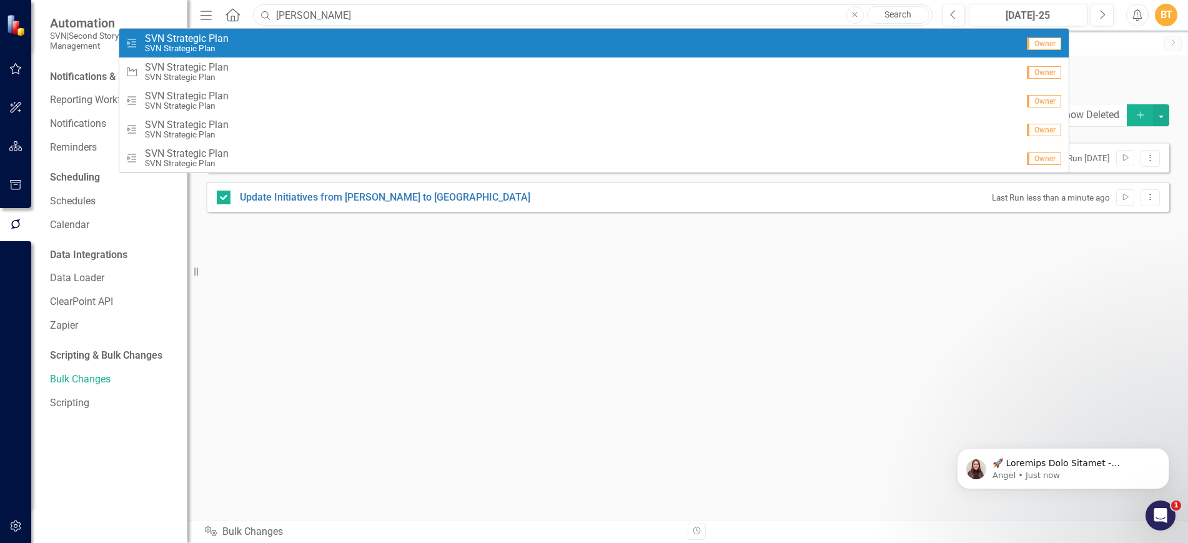
type input "[PERSON_NAME]"
click at [288, 35] on div "Task SVN Strategic Plan SVN Strategic Plan" at bounding box center [572, 43] width 892 height 21
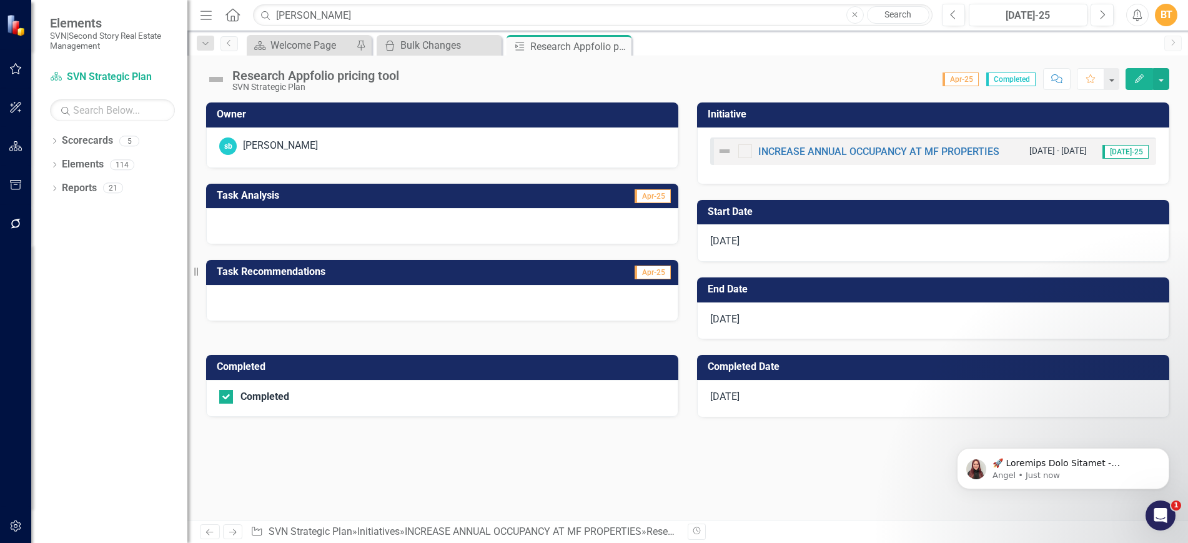
click at [853, 13] on icon "Close" at bounding box center [855, 14] width 6 height 7
drag, startPoint x: 422, startPoint y: 78, endPoint x: 203, endPoint y: 77, distance: 219.3
click at [242, 77] on div "Research Appfolio pricing tool SVN Strategic Plan Score: N/A Apr-25 Completed C…" at bounding box center [687, 74] width 1001 height 37
drag, startPoint x: 736, startPoint y: 79, endPoint x: 669, endPoint y: 59, distance: 69.9
click at [736, 79] on div "Score: N/A Apr-25 Completed Comment Favorite Edit" at bounding box center [787, 78] width 764 height 21
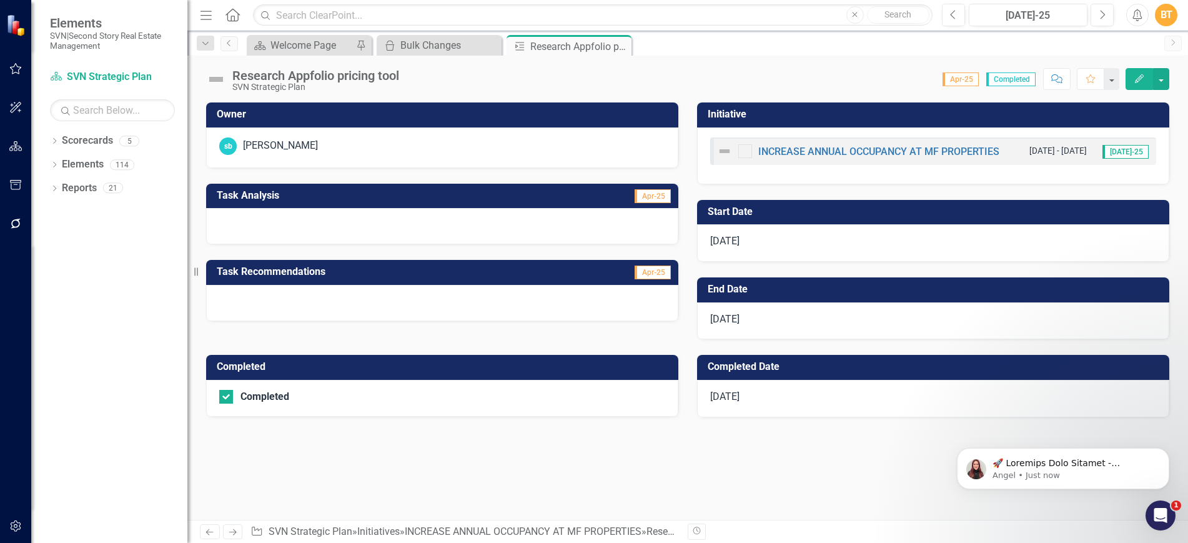
click at [0, 0] on icon "Close" at bounding box center [0, 0] width 0 height 0
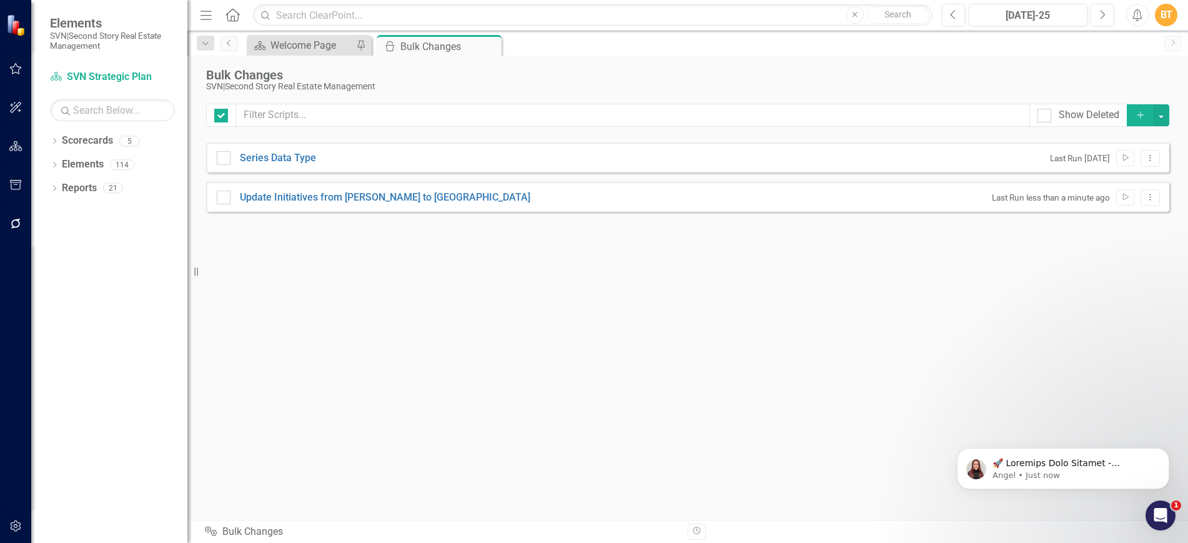
checkbox input "false"
click at [492, 45] on icon "Close" at bounding box center [489, 46] width 12 height 10
